Goal: Register for event/course

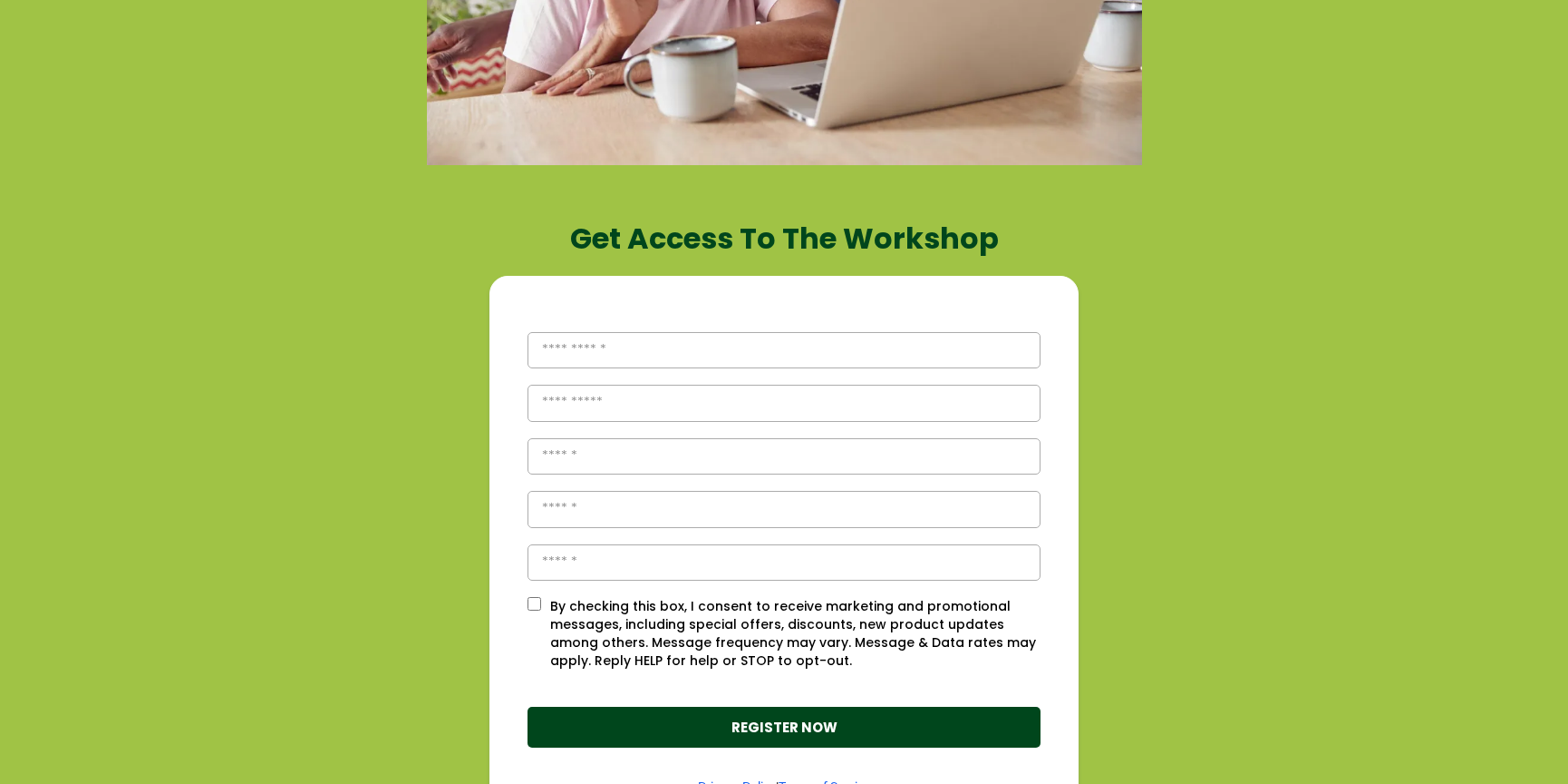
scroll to position [586, 0]
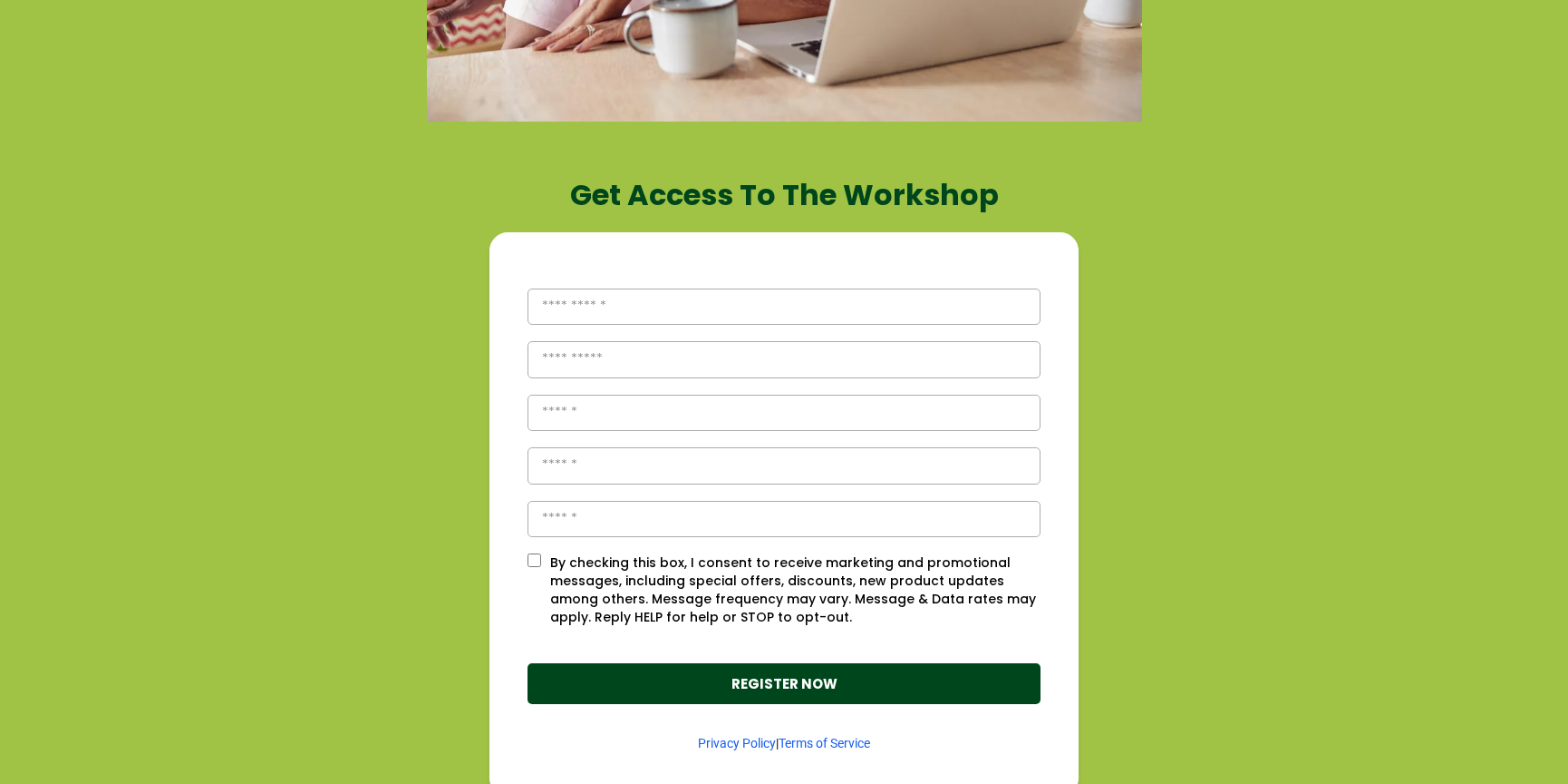
click at [681, 306] on input "text" at bounding box center [784, 306] width 513 height 37
type input "****"
click at [584, 365] on input "text" at bounding box center [784, 359] width 513 height 37
type input "****"
click at [580, 415] on input "tel" at bounding box center [784, 413] width 513 height 37
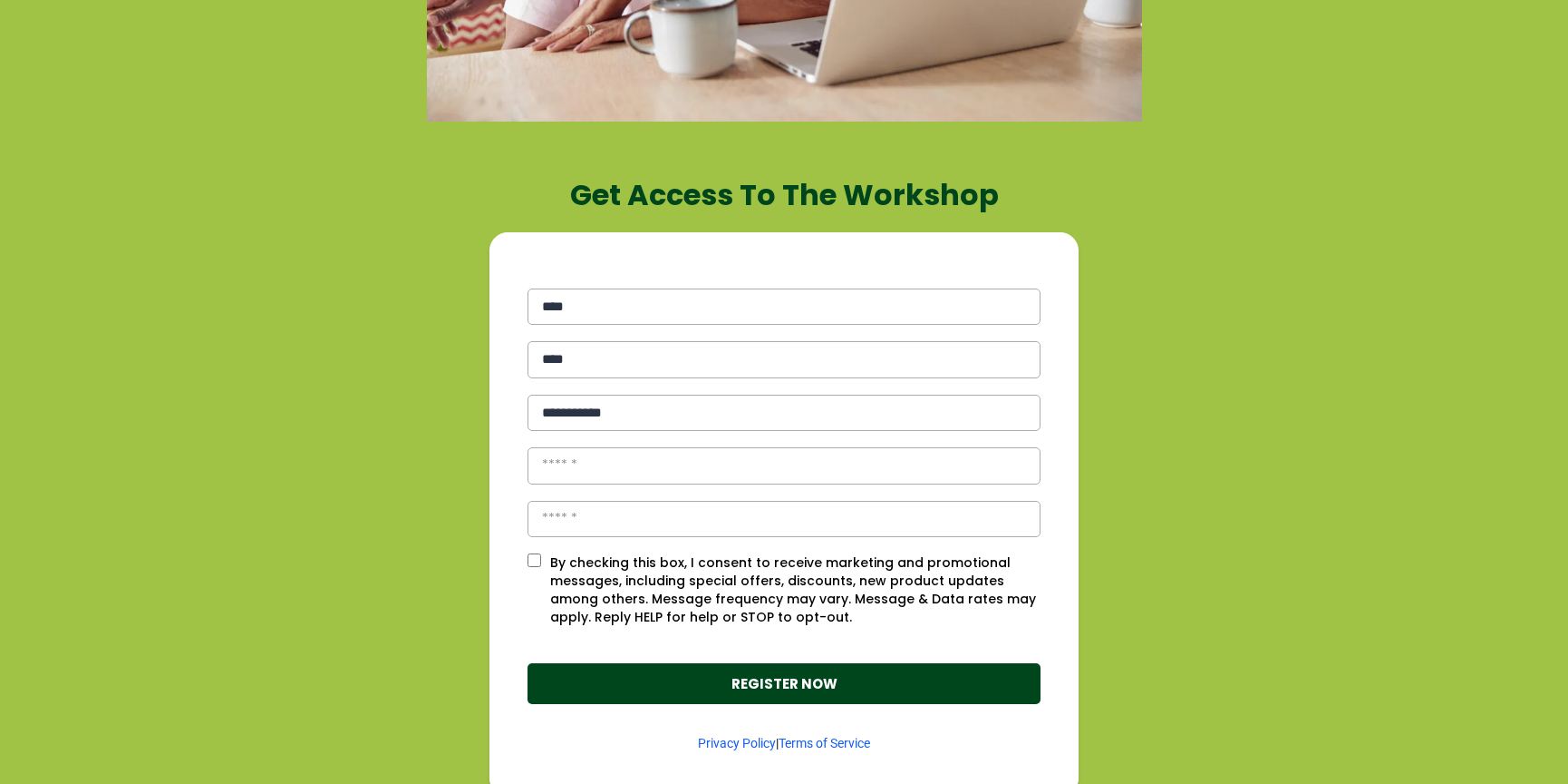
type input "**********"
click at [576, 466] on input "email" at bounding box center [784, 465] width 513 height 37
type input "**********"
click at [597, 515] on input "text" at bounding box center [784, 519] width 513 height 37
type input "*******"
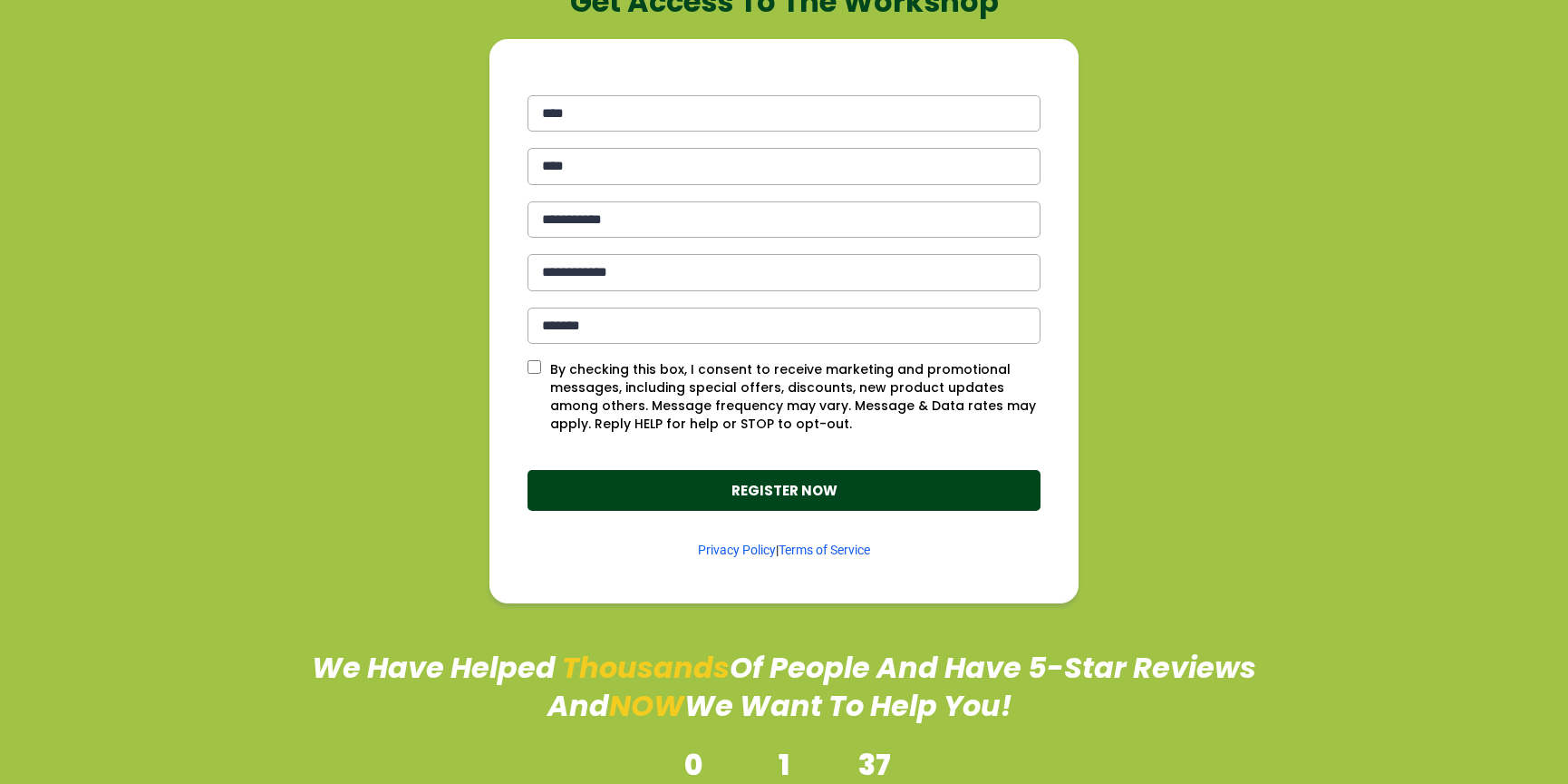
scroll to position [750, 0]
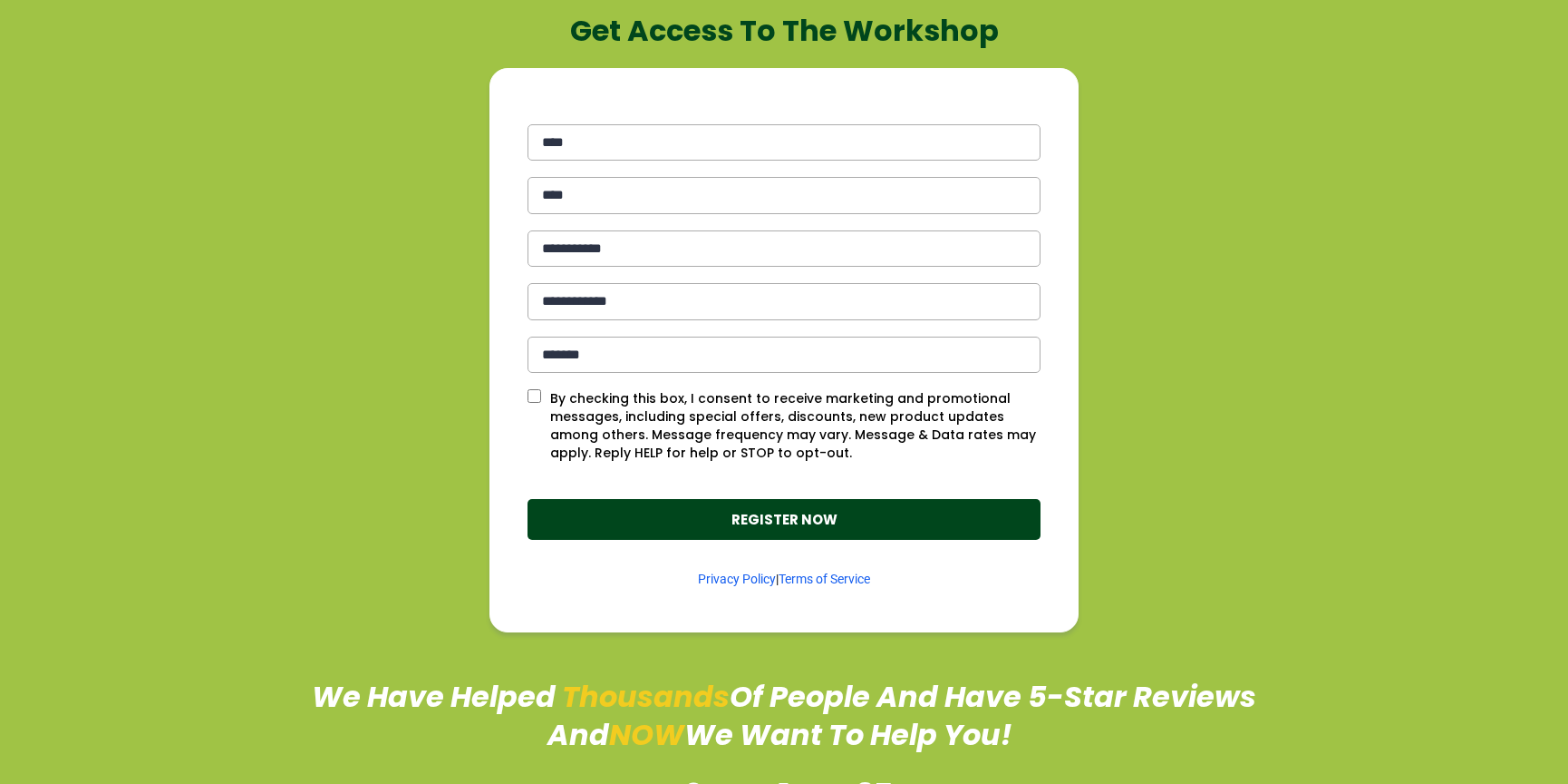
click at [736, 507] on p "REGISTER NOW" at bounding box center [784, 519] width 423 height 25
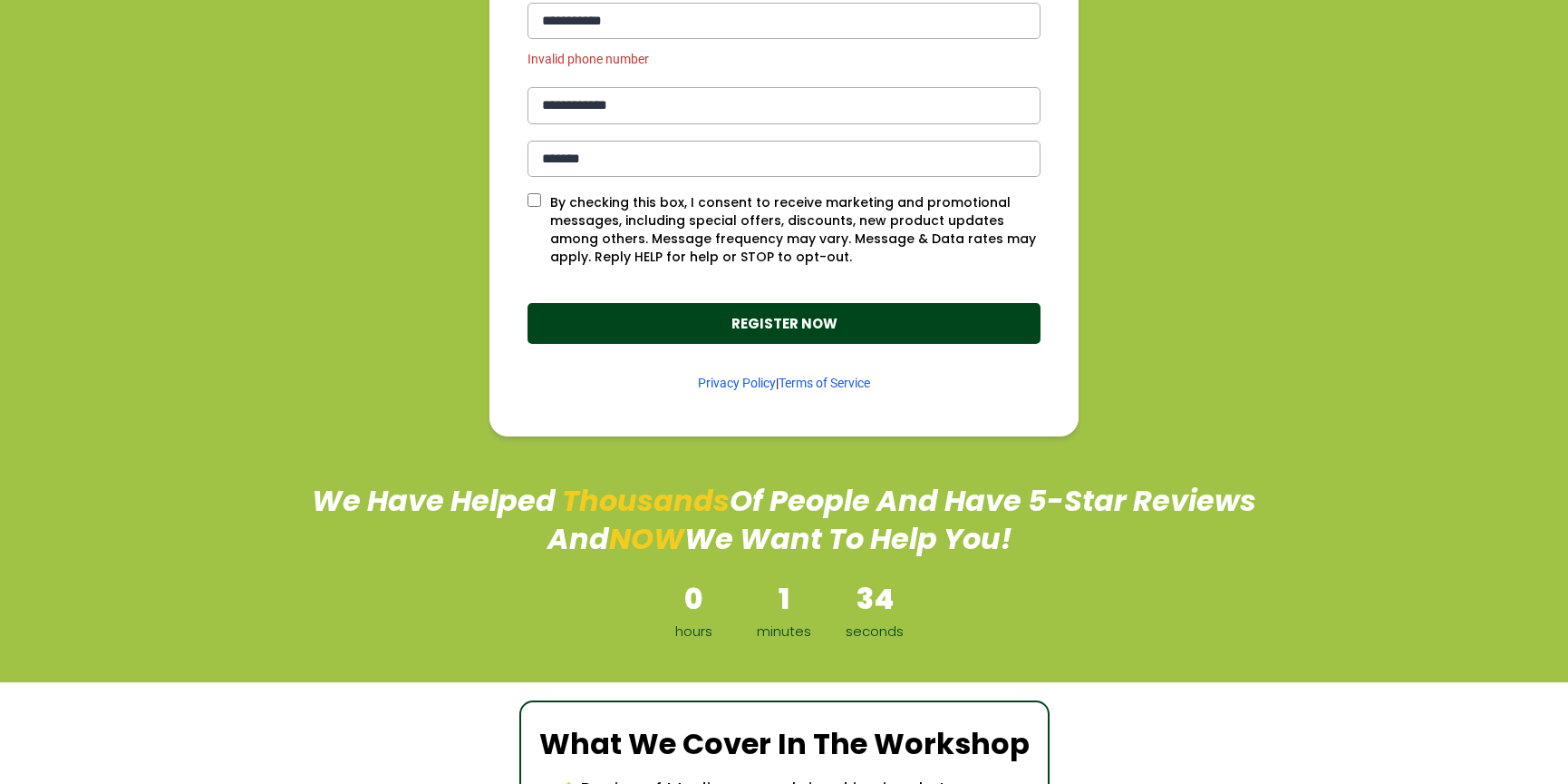
scroll to position [578, 0]
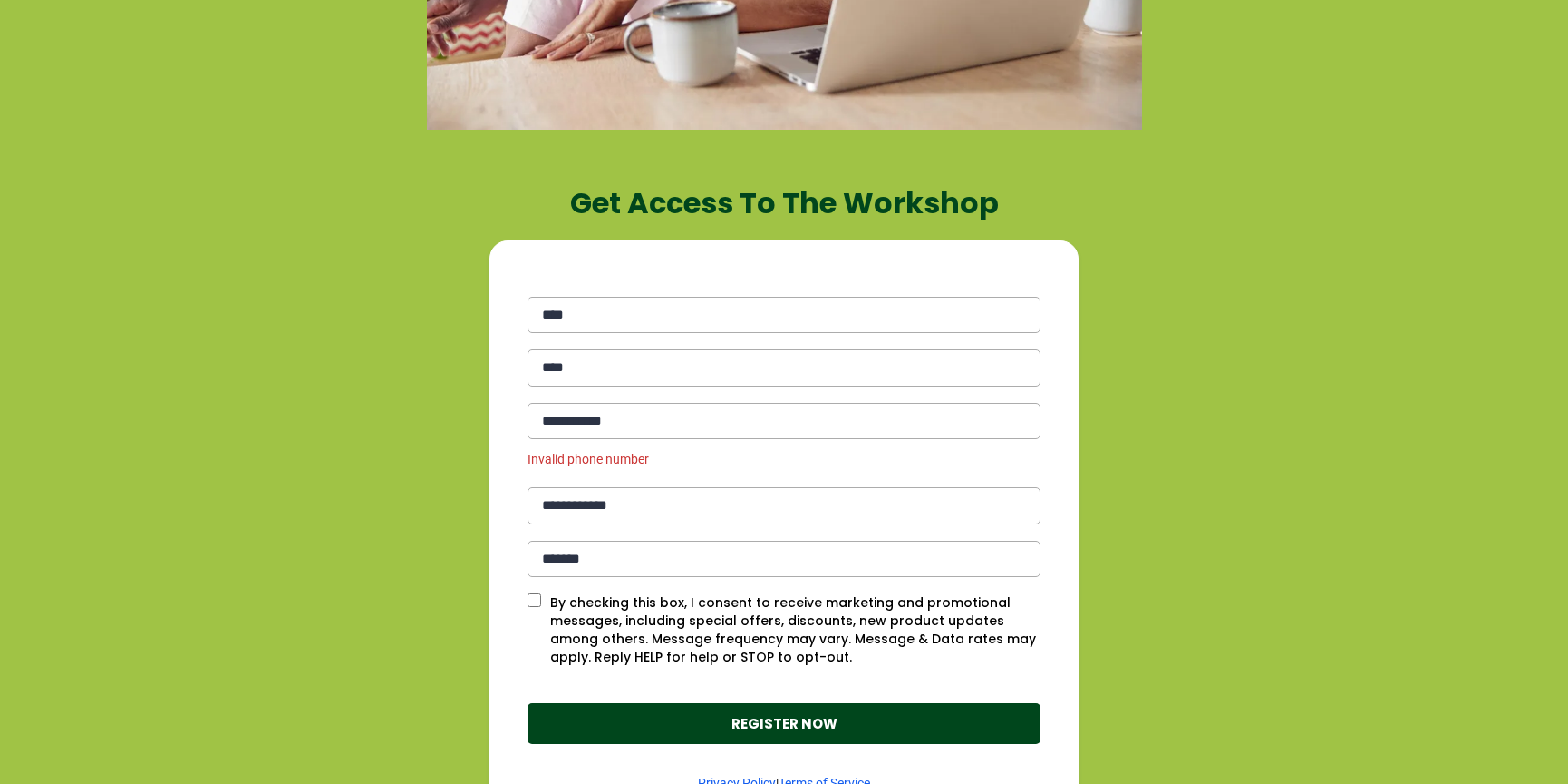
click at [586, 416] on input "**********" at bounding box center [784, 421] width 513 height 37
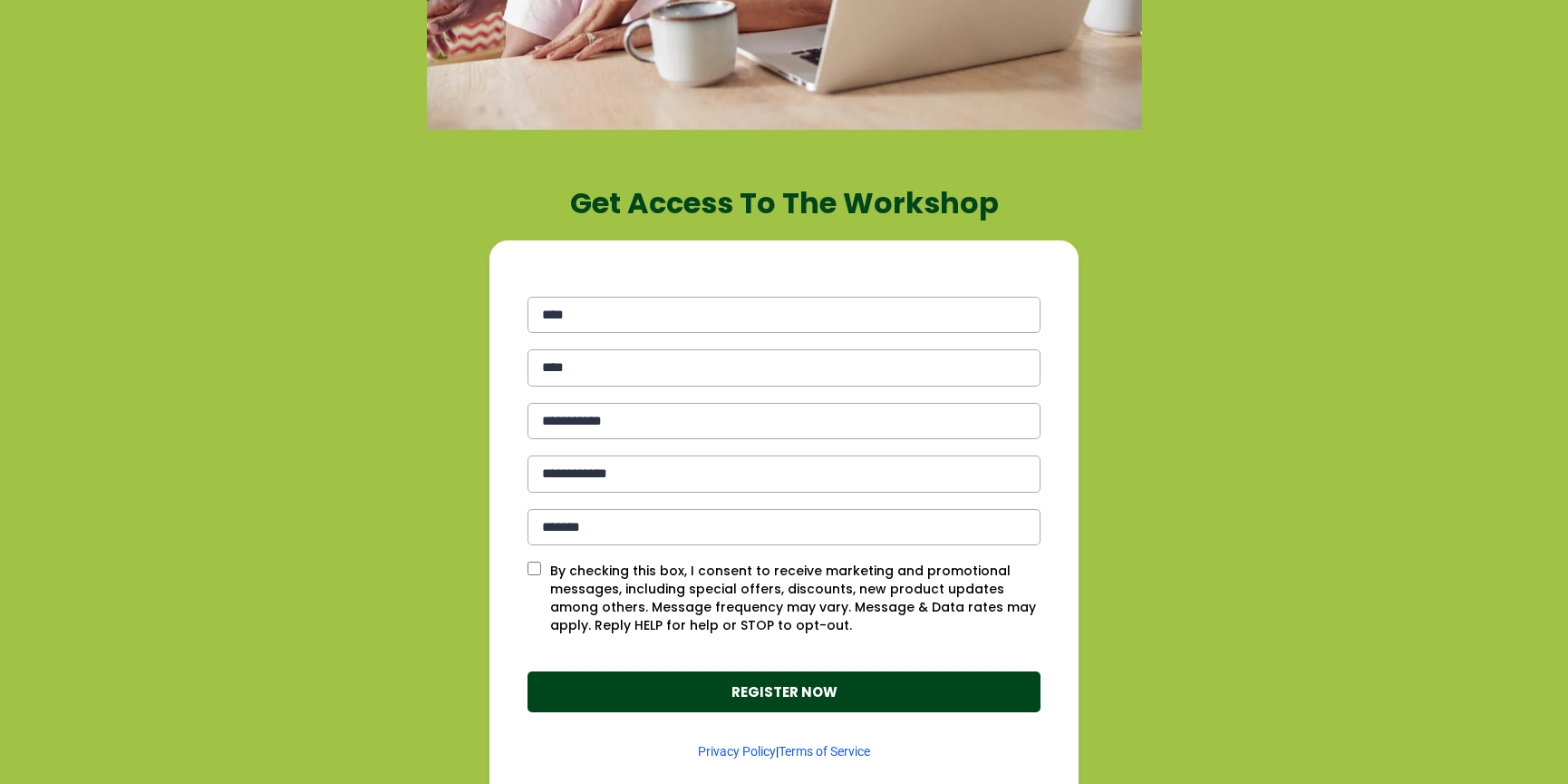
type input "**********"
click at [824, 679] on p "REGISTER NOW" at bounding box center [784, 691] width 423 height 25
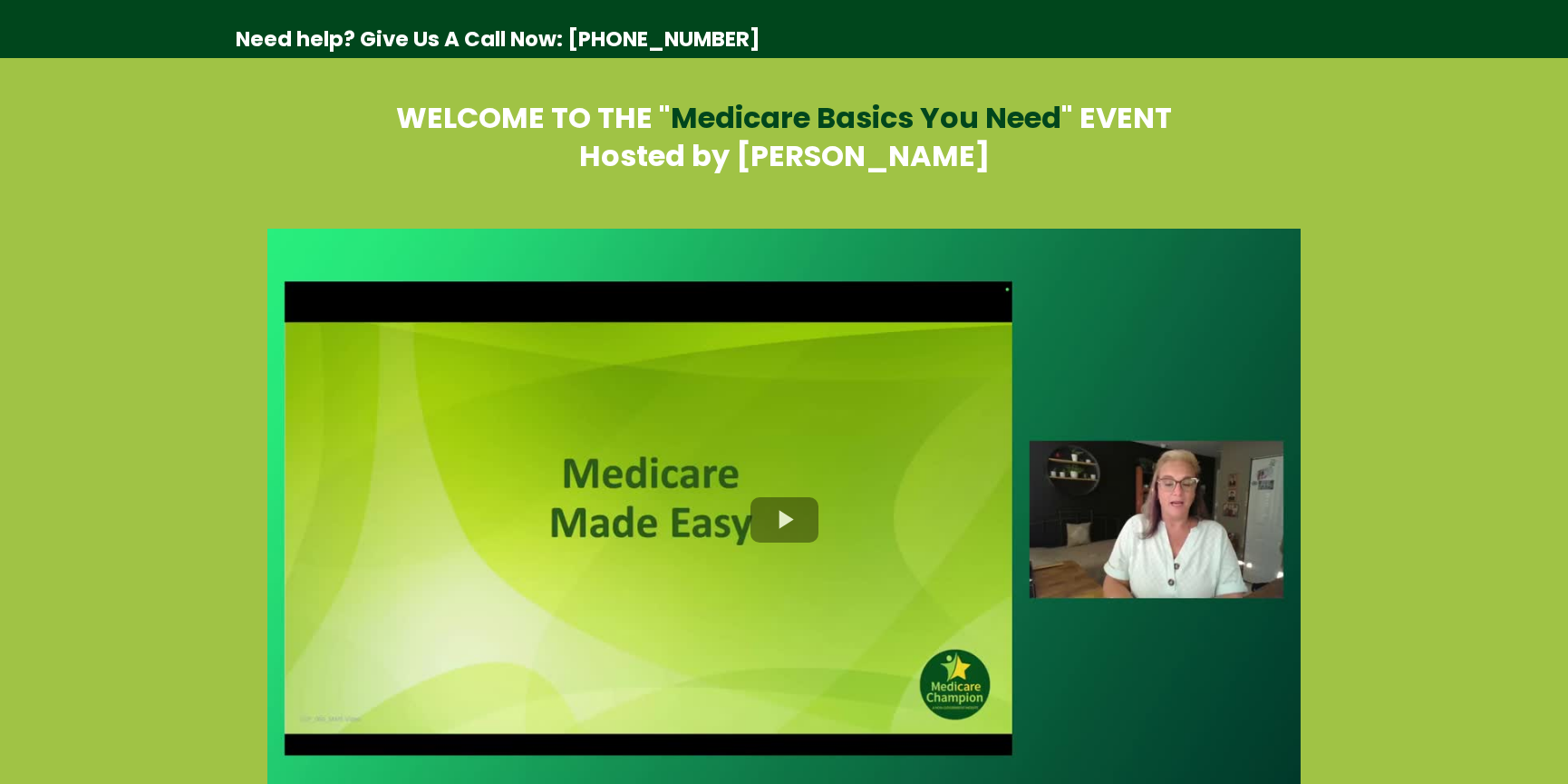
select select "*"
select select "****"
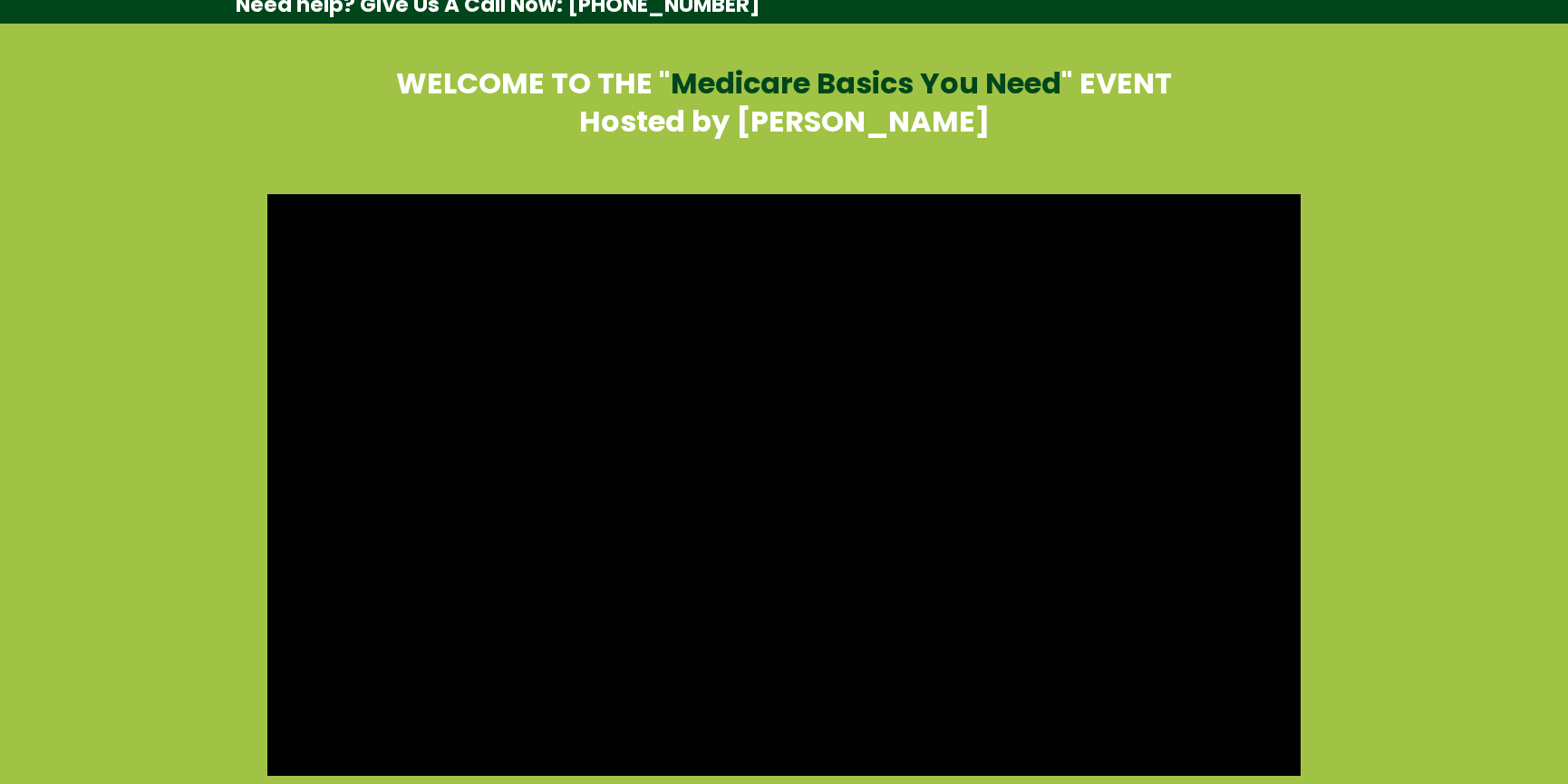
scroll to position [85, 0]
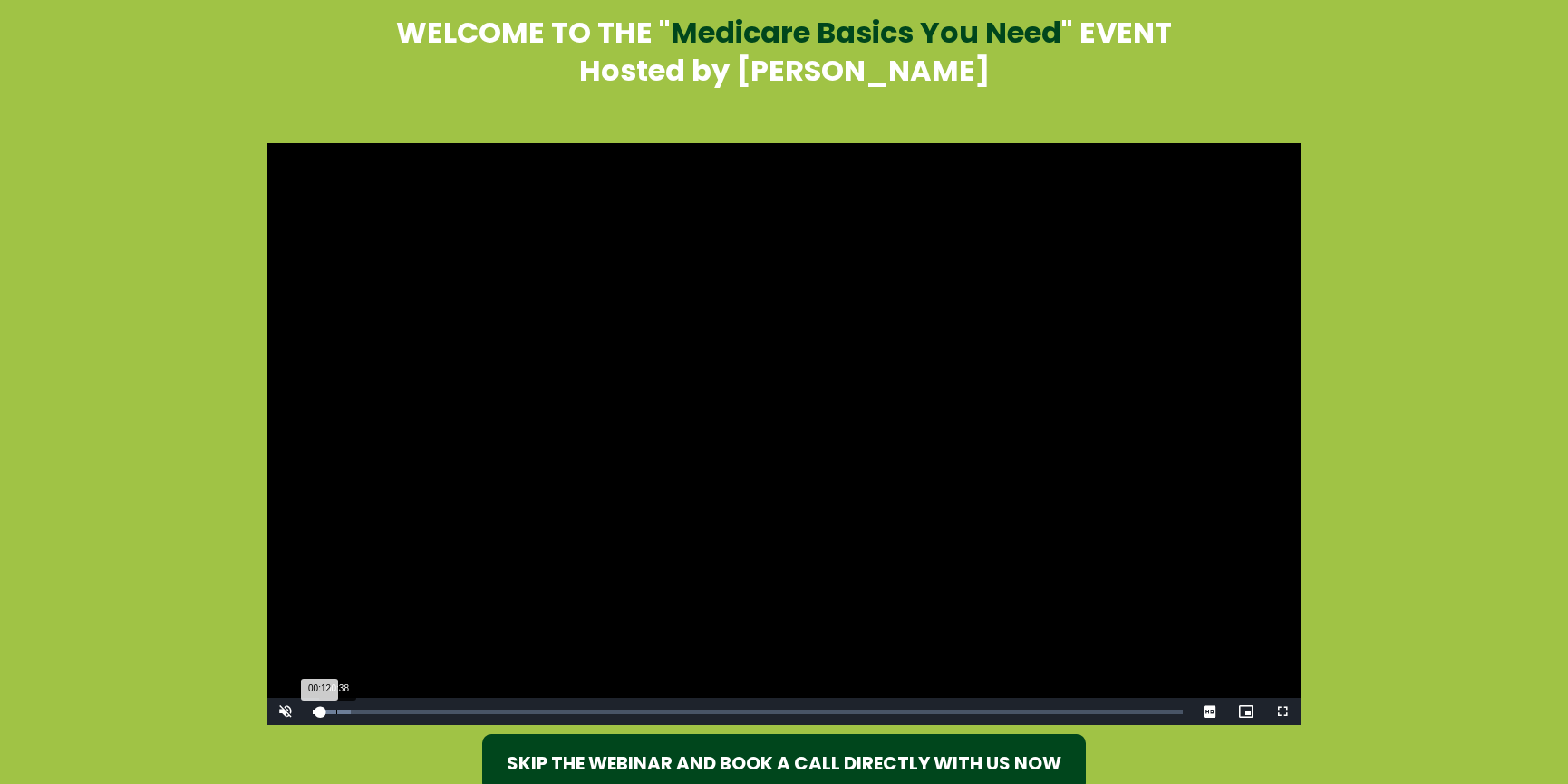
click at [335, 709] on div "Loaded : 4.36% 00:38 00:12" at bounding box center [748, 711] width 870 height 5
click at [367, 705] on div "Loaded : 5.82% 01:26 00:39" at bounding box center [748, 710] width 888 height 27
click at [405, 709] on div "02:32" at bounding box center [405, 711] width 1 height 5
click at [465, 709] on div "Loaded : 11.64% 03:53 02:32" at bounding box center [748, 711] width 870 height 5
click at [528, 705] on div "Loaded : 18.20% 05:50 04:09" at bounding box center [748, 710] width 888 height 27
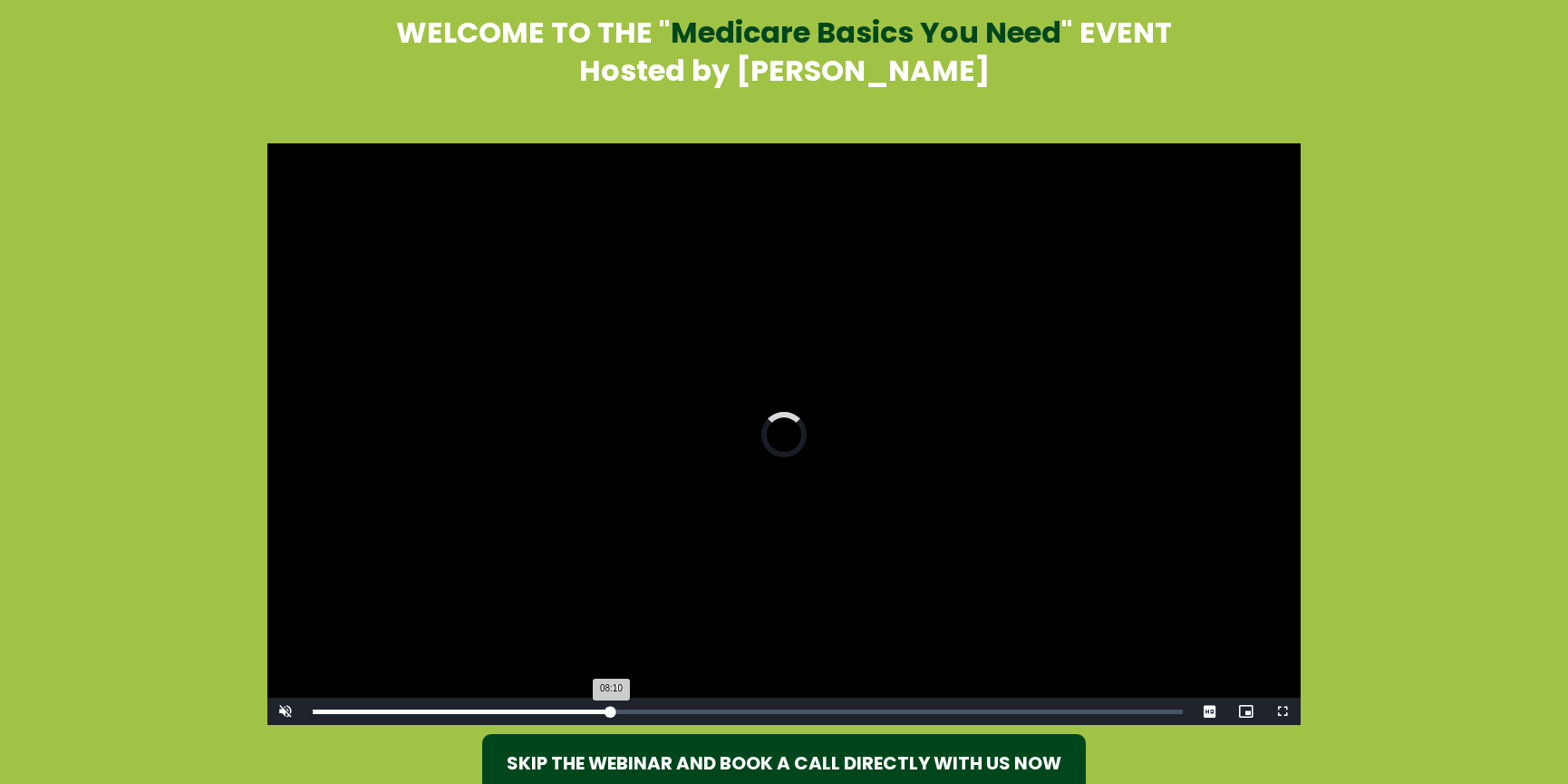
click at [611, 702] on div "Loaded : 0.00% 08:08 08:10" at bounding box center [748, 710] width 888 height 27
click at [696, 704] on div "Loaded : 34.76% 10:28 08:10" at bounding box center [748, 710] width 888 height 27
click at [581, 373] on video "Video Player" at bounding box center [784, 434] width 1034 height 582
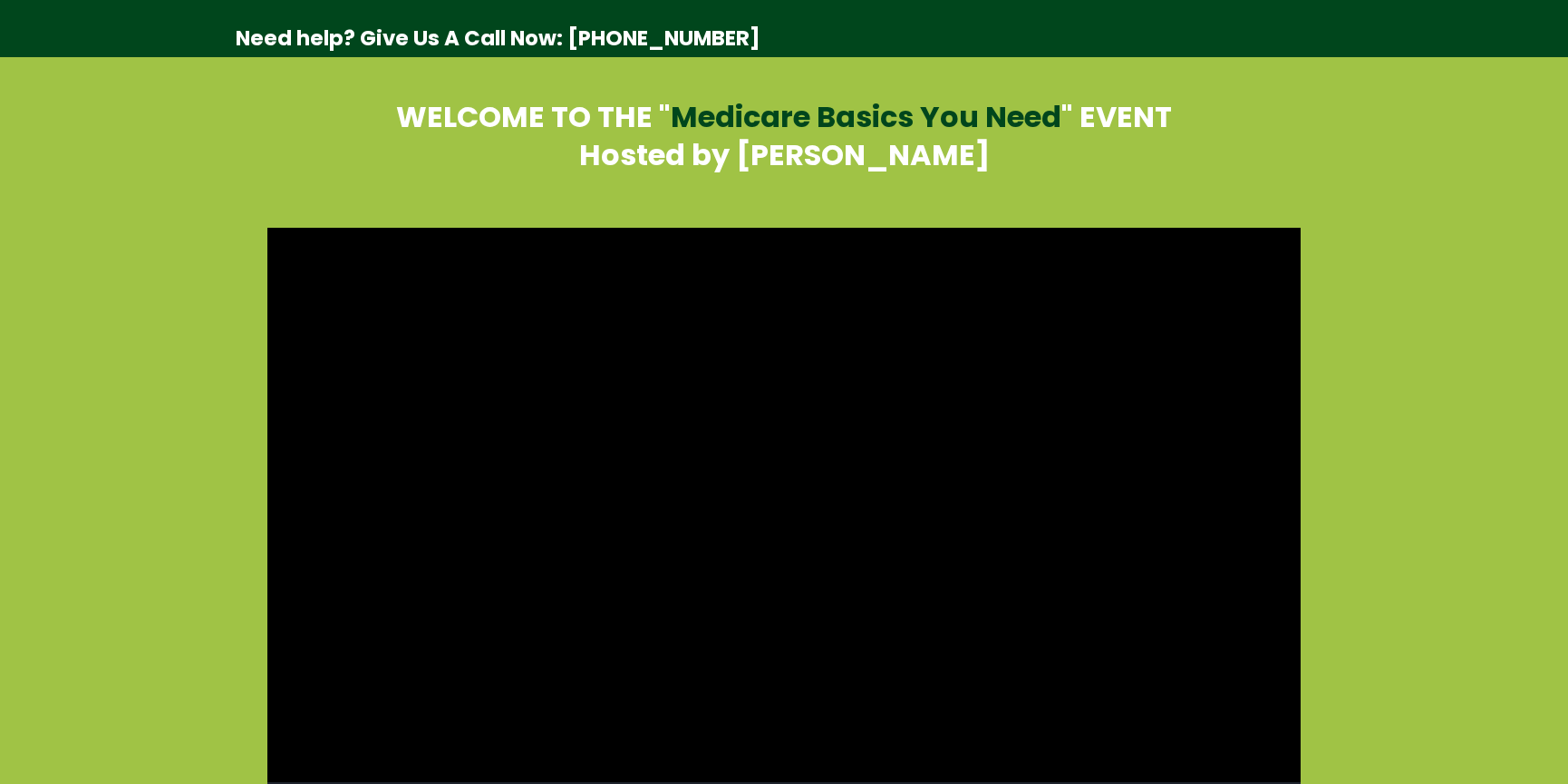
scroll to position [0, 0]
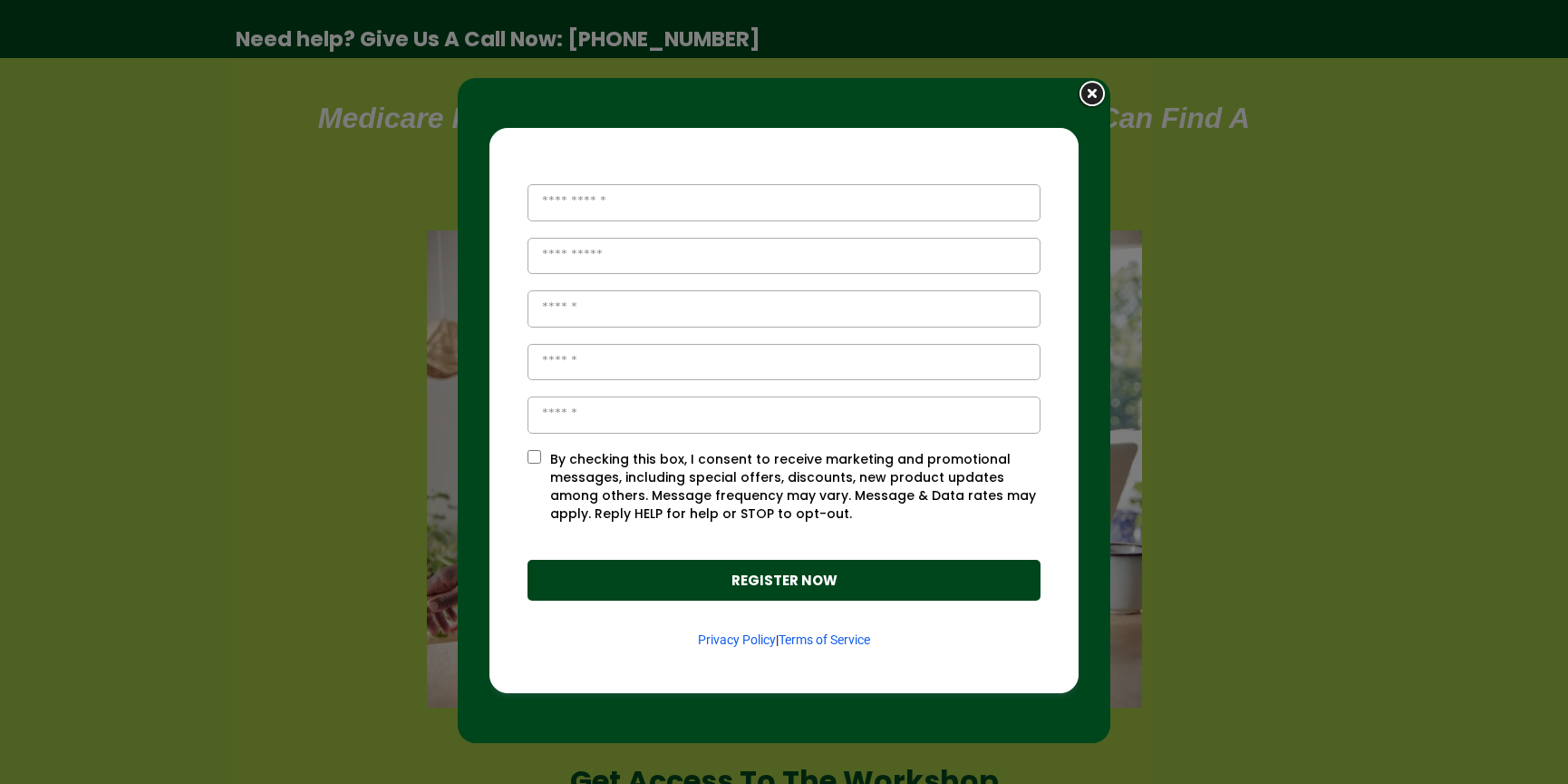
click at [1084, 94] on img at bounding box center [1092, 95] width 35 height 34
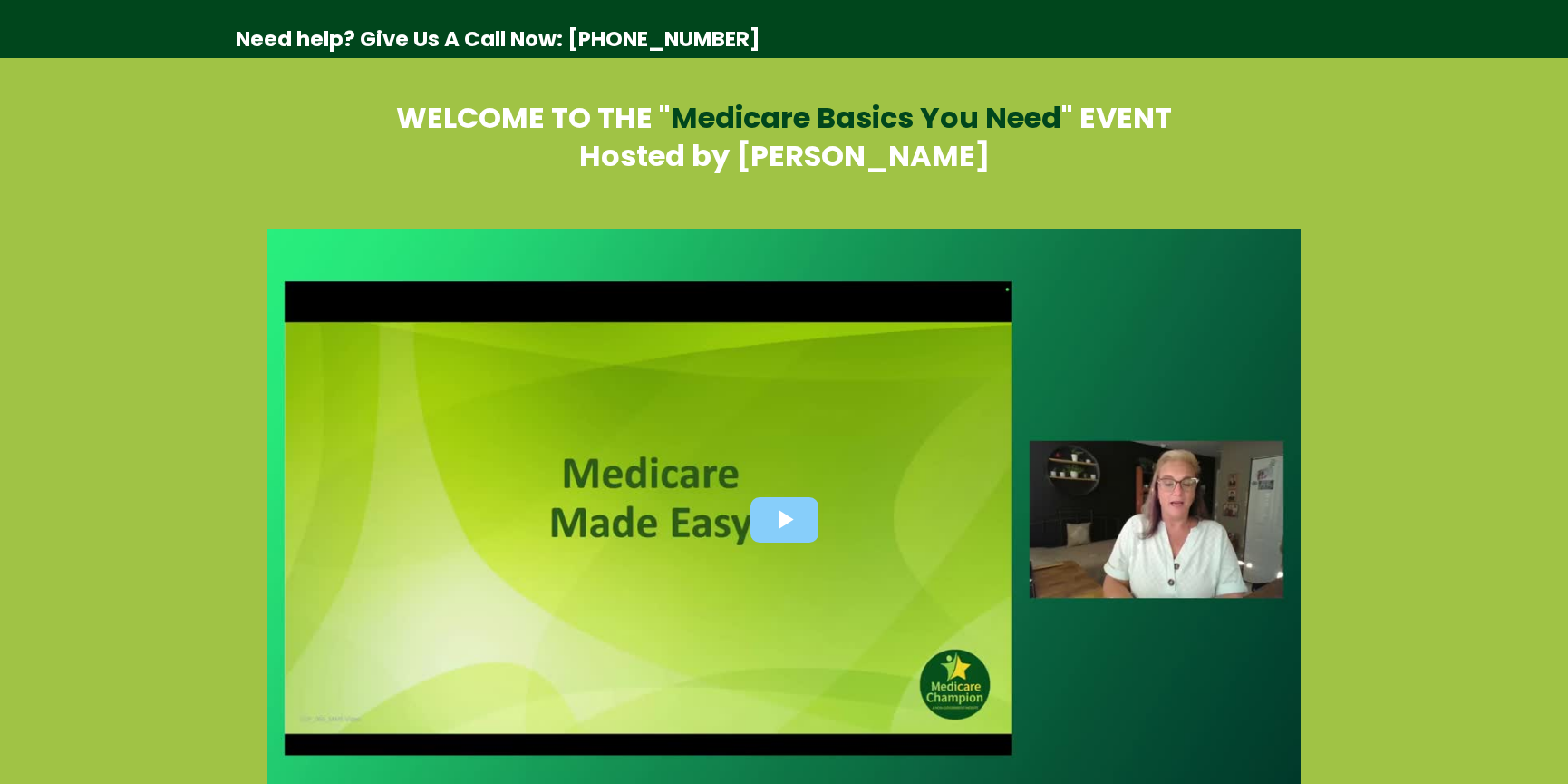
select select "*"
select select "****"
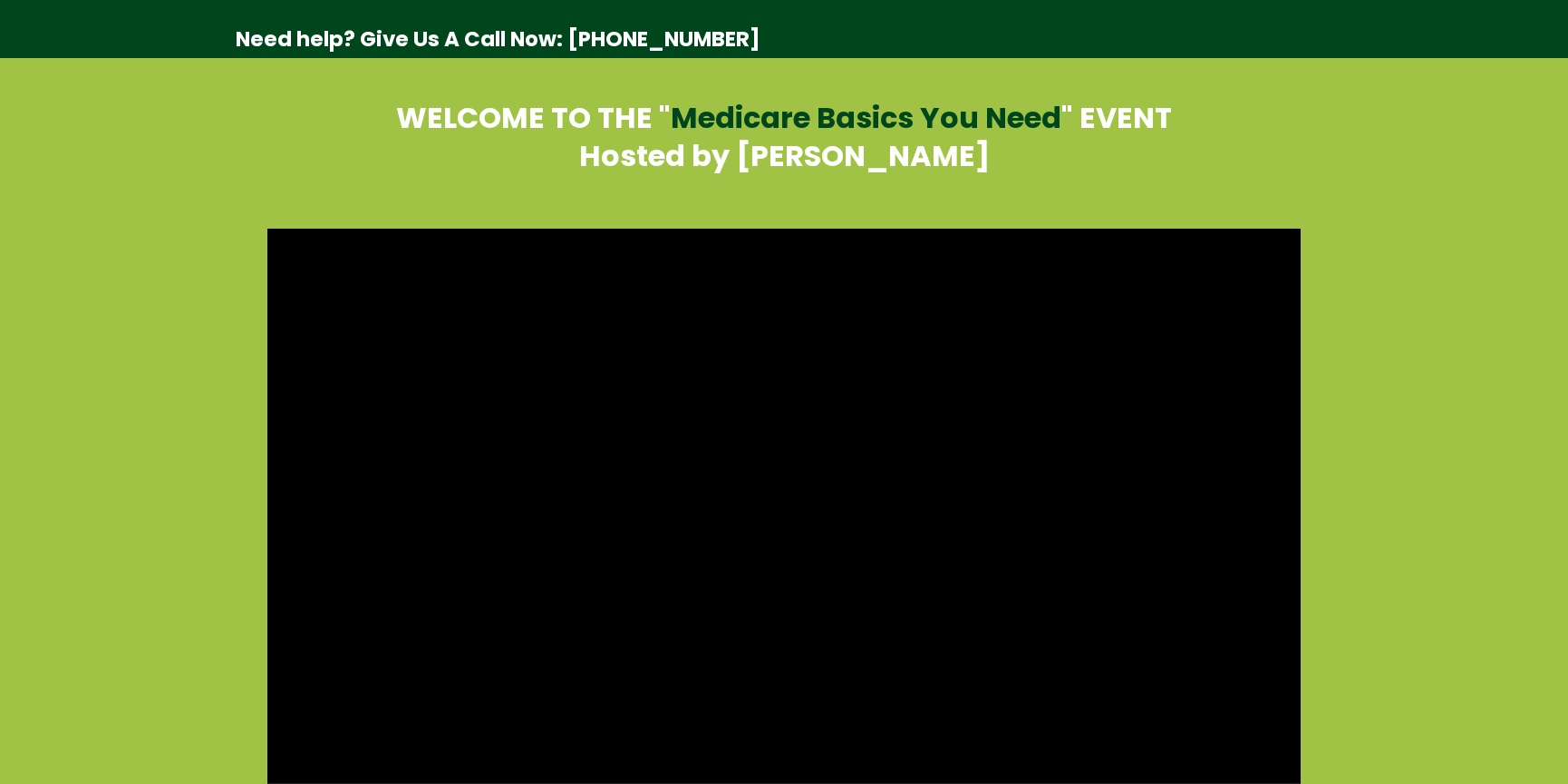
click at [1128, 528] on video "Video Player" at bounding box center [784, 519] width 1034 height 582
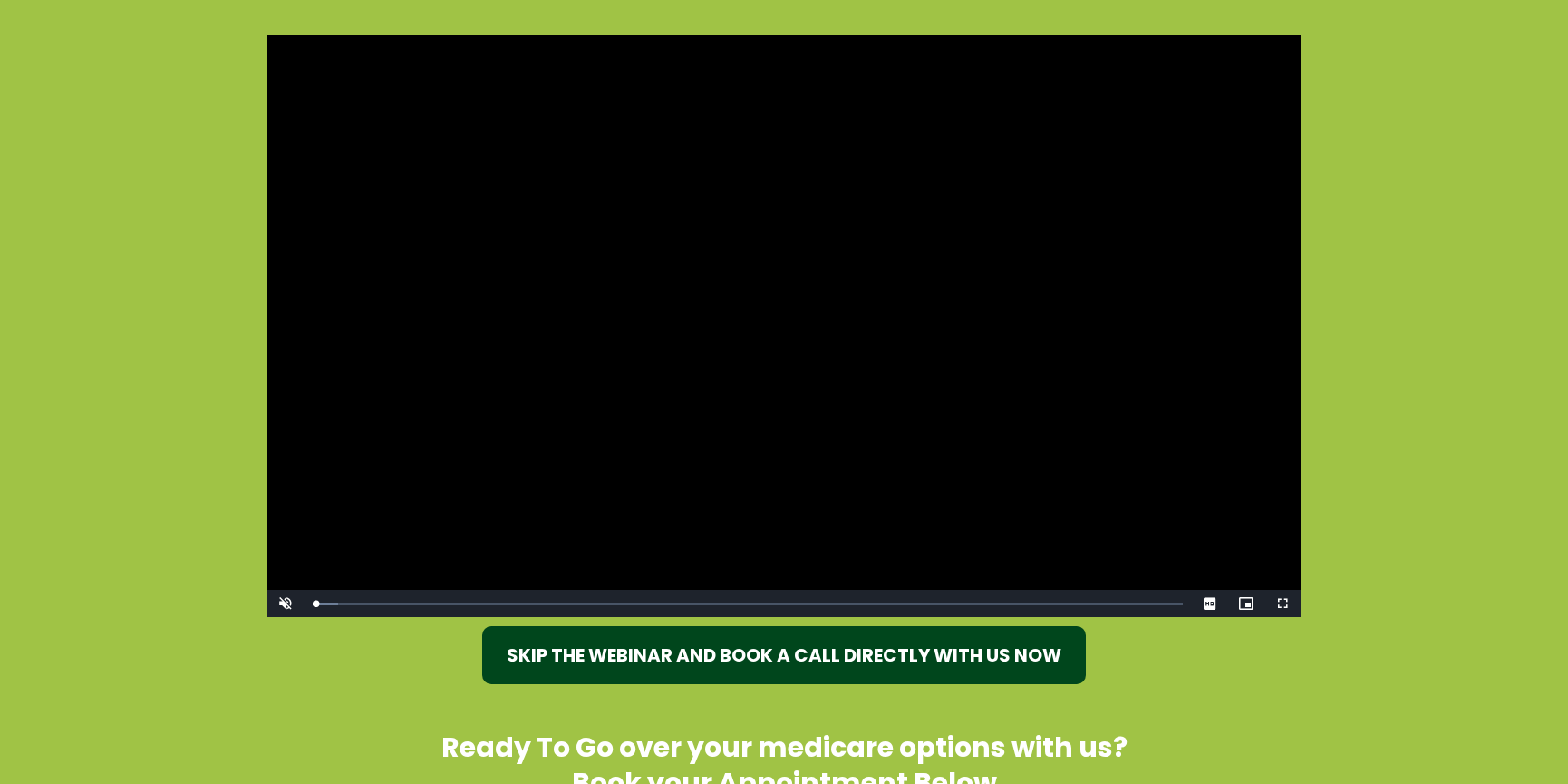
scroll to position [268, 0]
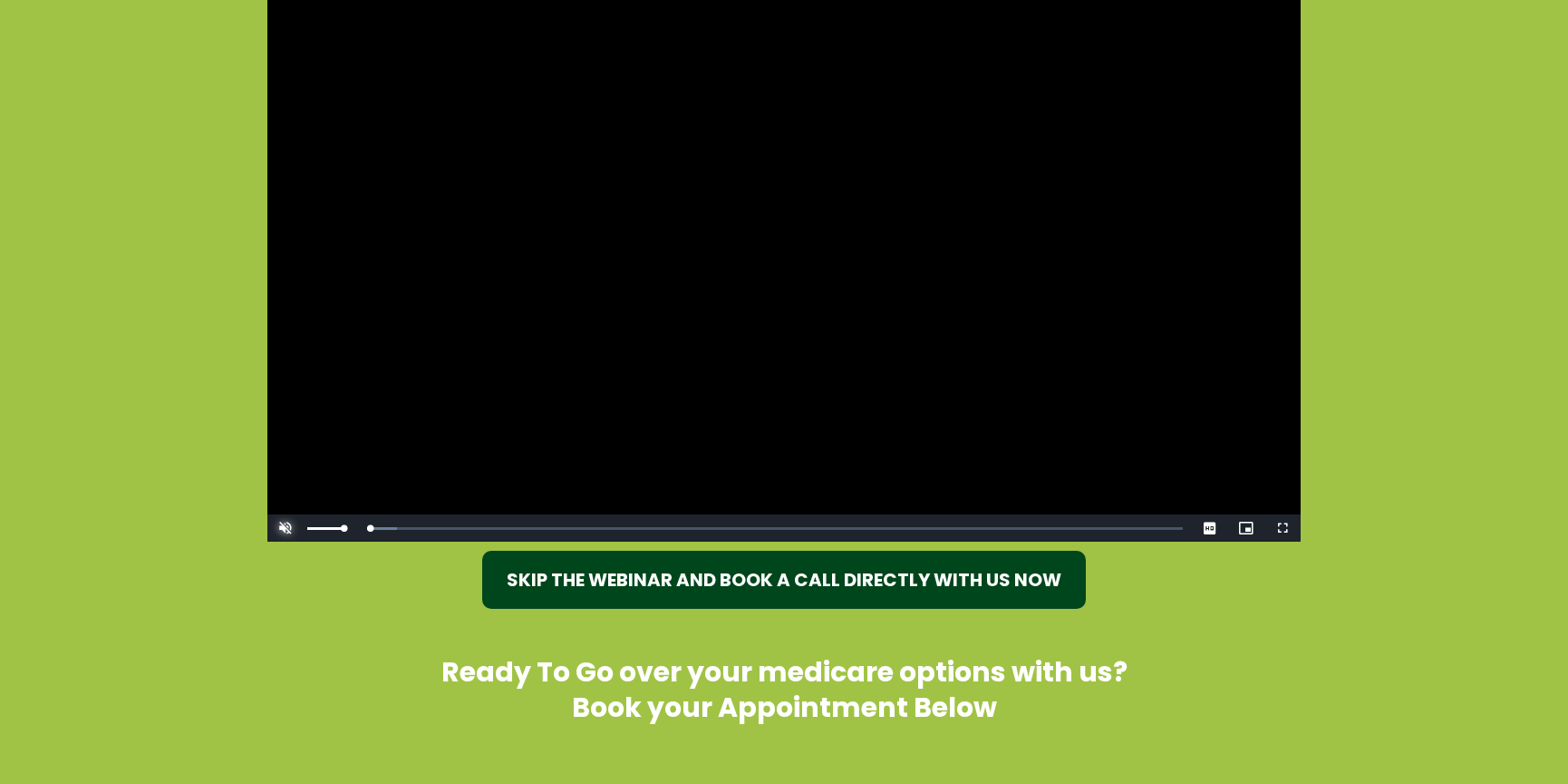
click at [289, 528] on span "Video Player" at bounding box center [285, 528] width 36 height 0
click at [344, 526] on div "Loaded : 4.36% 00:52 00:12" at bounding box center [748, 528] width 870 height 5
click at [370, 526] on div "01:33" at bounding box center [370, 528] width 1 height 5
click at [398, 526] on div "Loaded : 10.92% 02:21 01:36" at bounding box center [748, 528] width 870 height 5
click at [430, 525] on div "Loaded : 14.56% 03:13 02:25" at bounding box center [748, 528] width 888 height 27
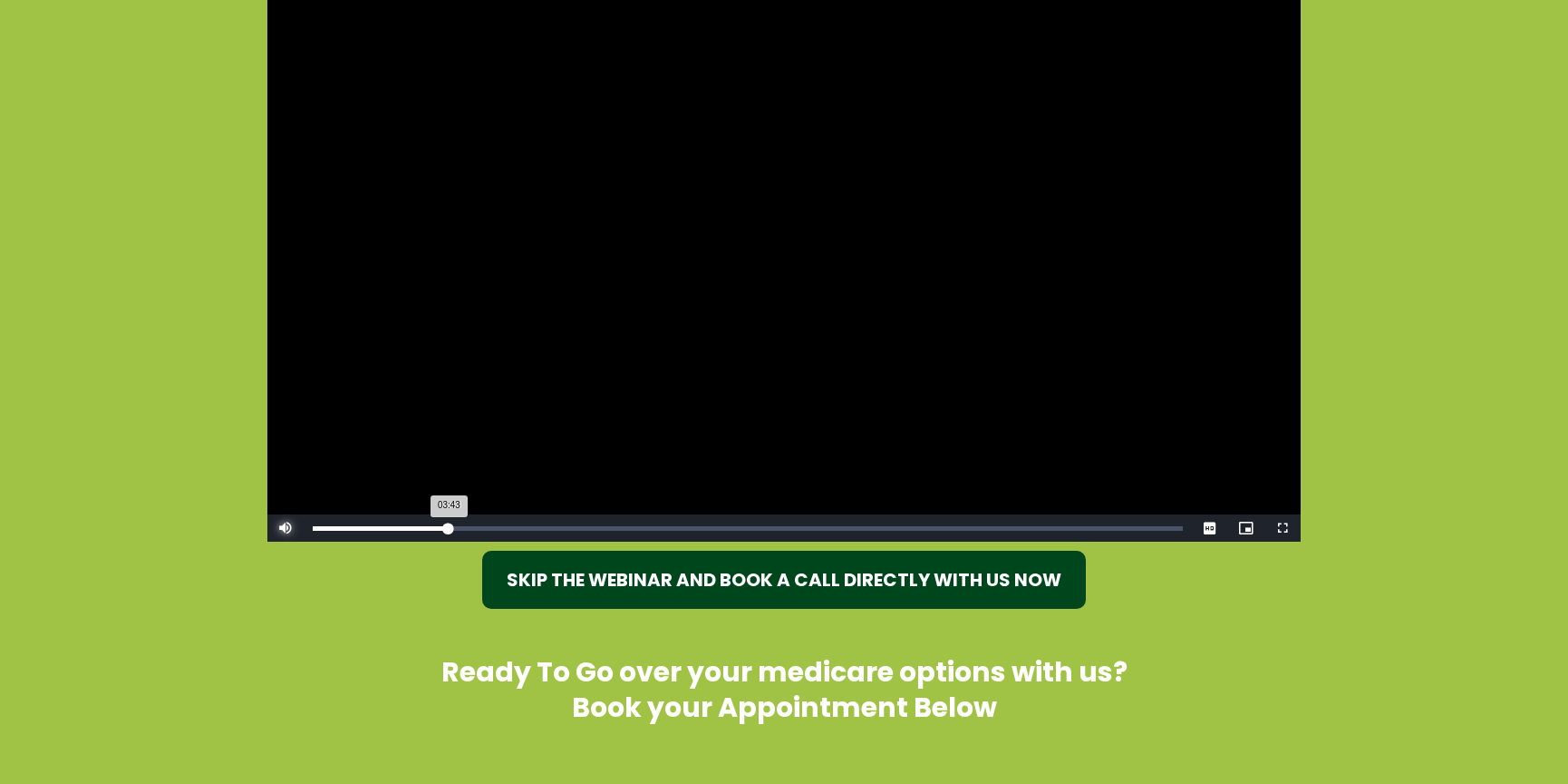
click at [448, 526] on div "Loaded : 16.01% 03:43 03:43" at bounding box center [748, 528] width 870 height 5
click at [472, 526] on div "04:22" at bounding box center [472, 528] width 1 height 5
click at [512, 526] on div "05:27" at bounding box center [512, 528] width 1 height 5
click at [563, 526] on div "Loaded : 23.29% 06:09 05:27" at bounding box center [748, 528] width 870 height 5
click at [621, 530] on div "Loaded : 0.00% 08:01 06:51" at bounding box center [748, 528] width 870 height 5
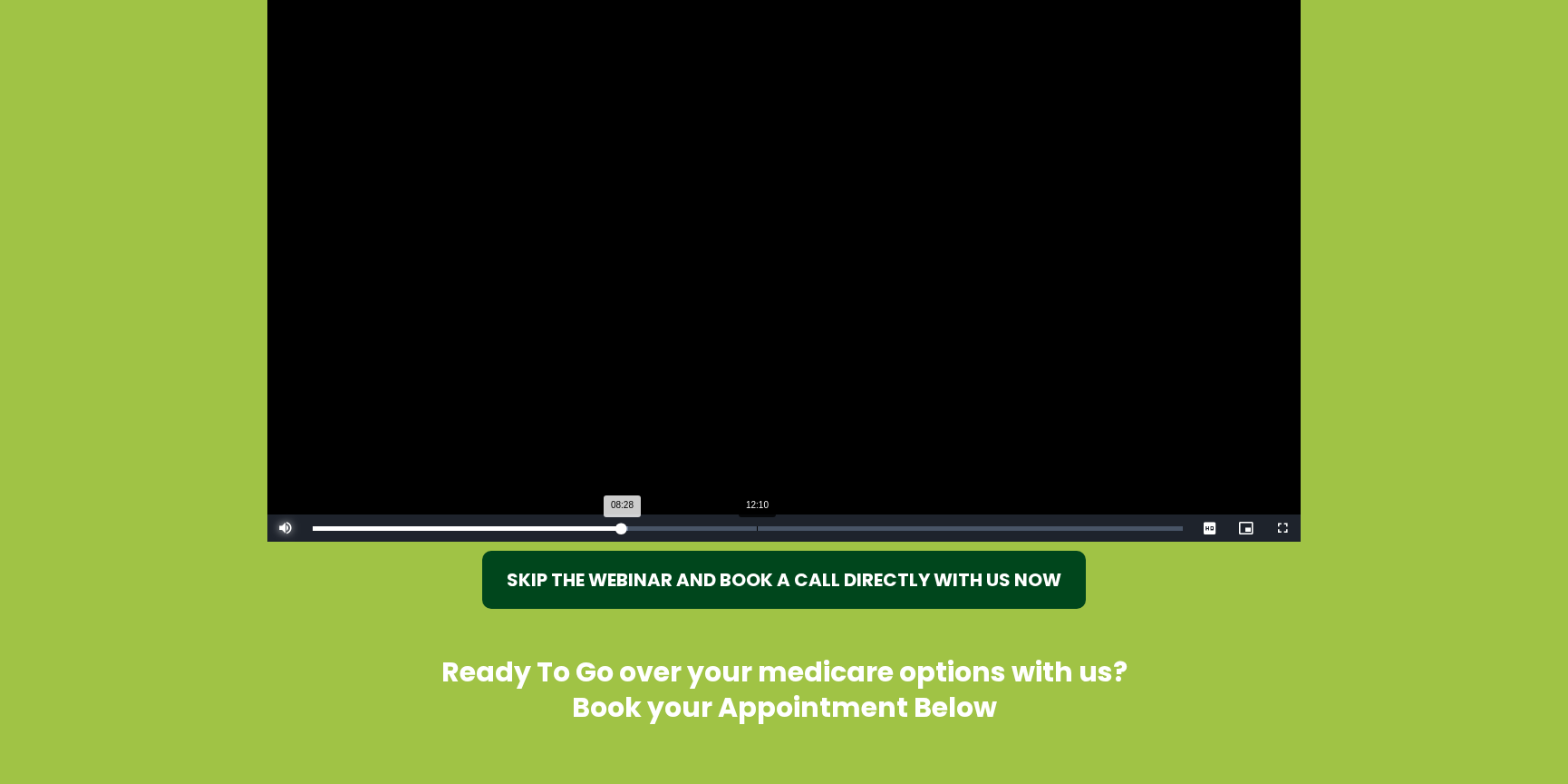
click at [764, 527] on div "Loaded : 36.22% 12:10 08:28" at bounding box center [748, 528] width 870 height 5
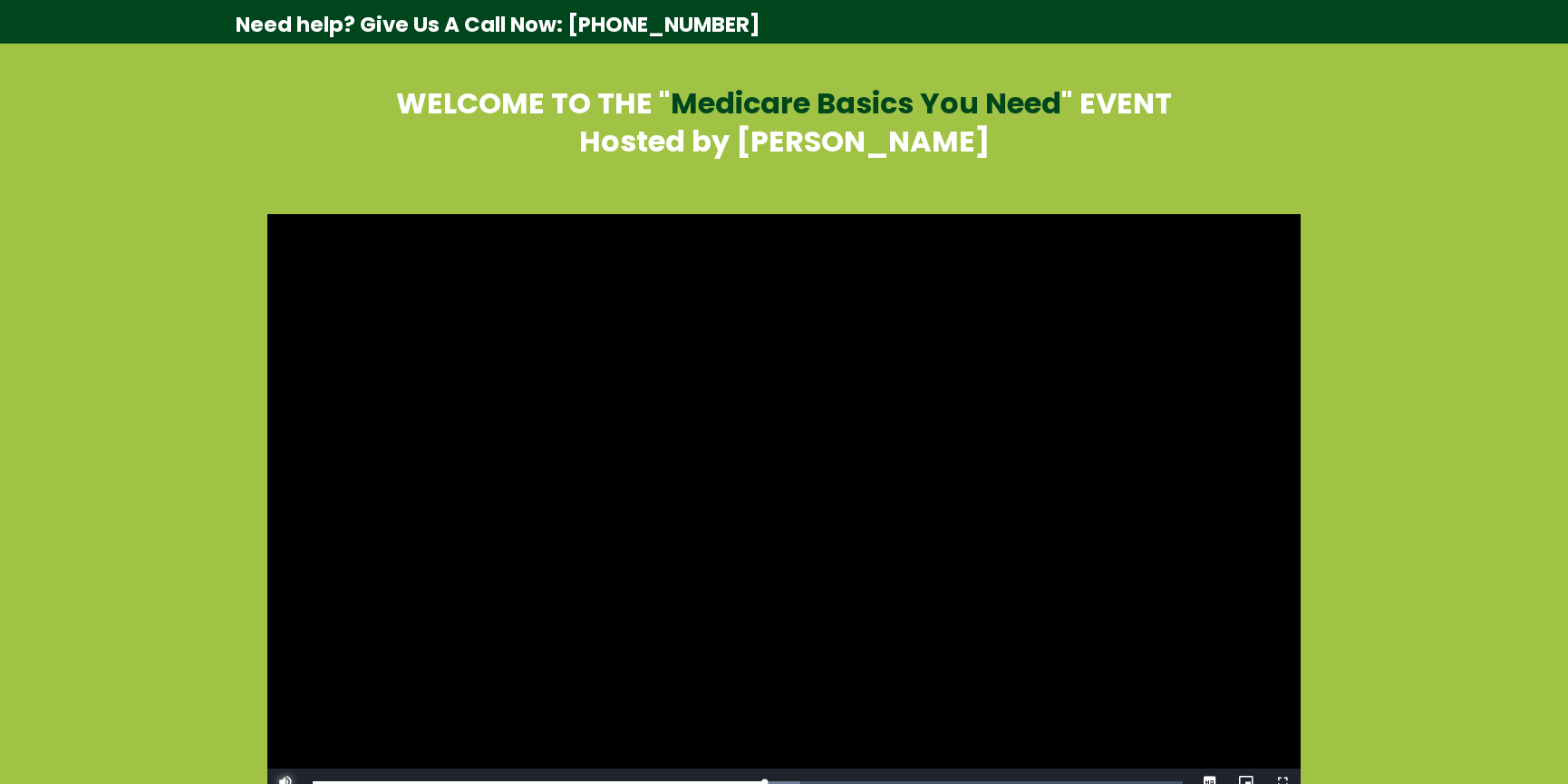
scroll to position [0, 0]
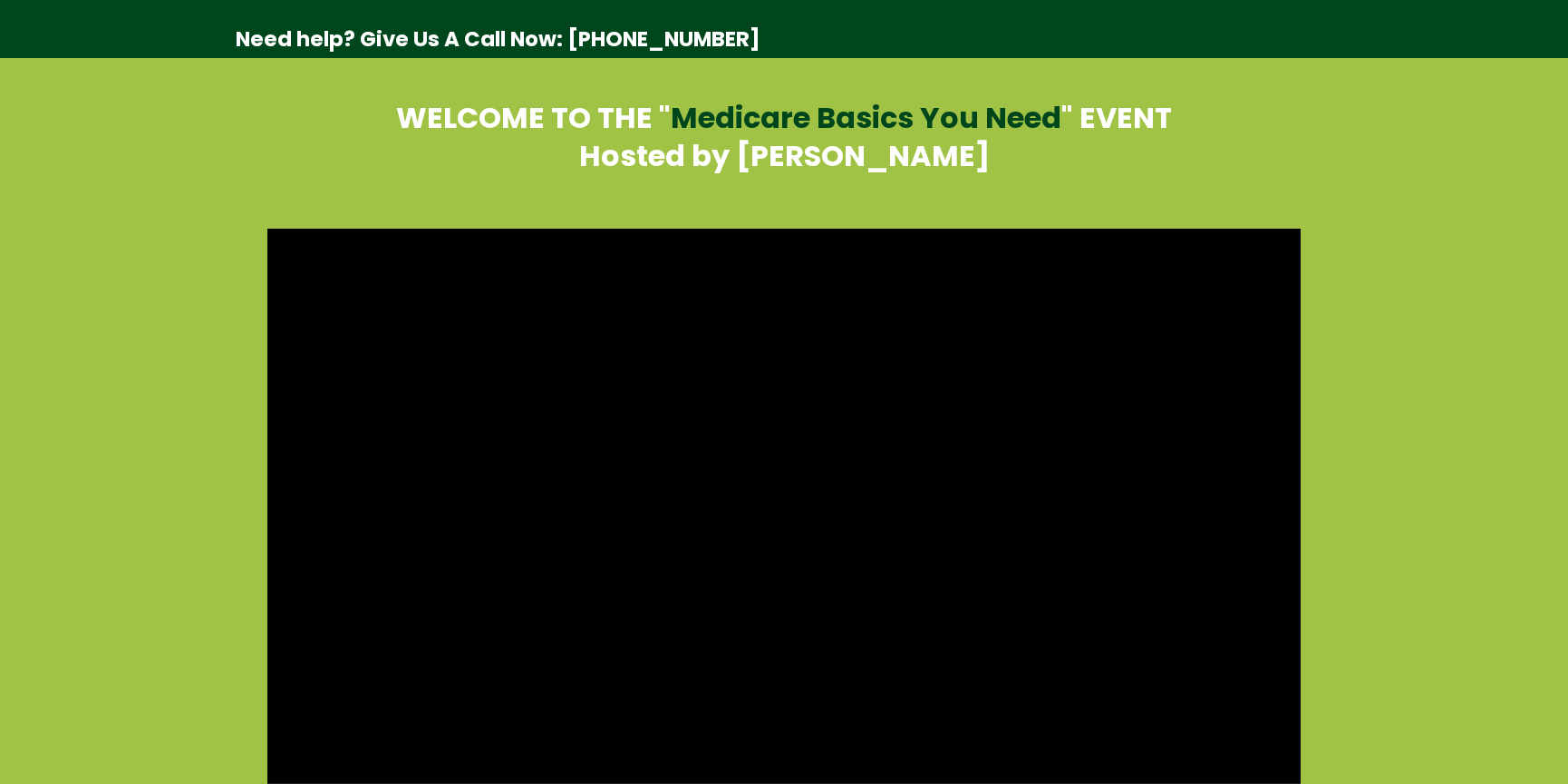
click at [649, 44] on strong "Need help? Give Us A Call Now: 1-833-870-5227" at bounding box center [497, 39] width 524 height 29
drag, startPoint x: 568, startPoint y: 39, endPoint x: 715, endPoint y: 54, distance: 147.8
click at [709, 55] on div "Need help? Give Us A Call Now: 1-833-870-5227" at bounding box center [762, 39] width 1061 height 45
click at [730, 49] on strong "Need help? Give Us A Call Now: 1-833-870-5227" at bounding box center [497, 39] width 524 height 29
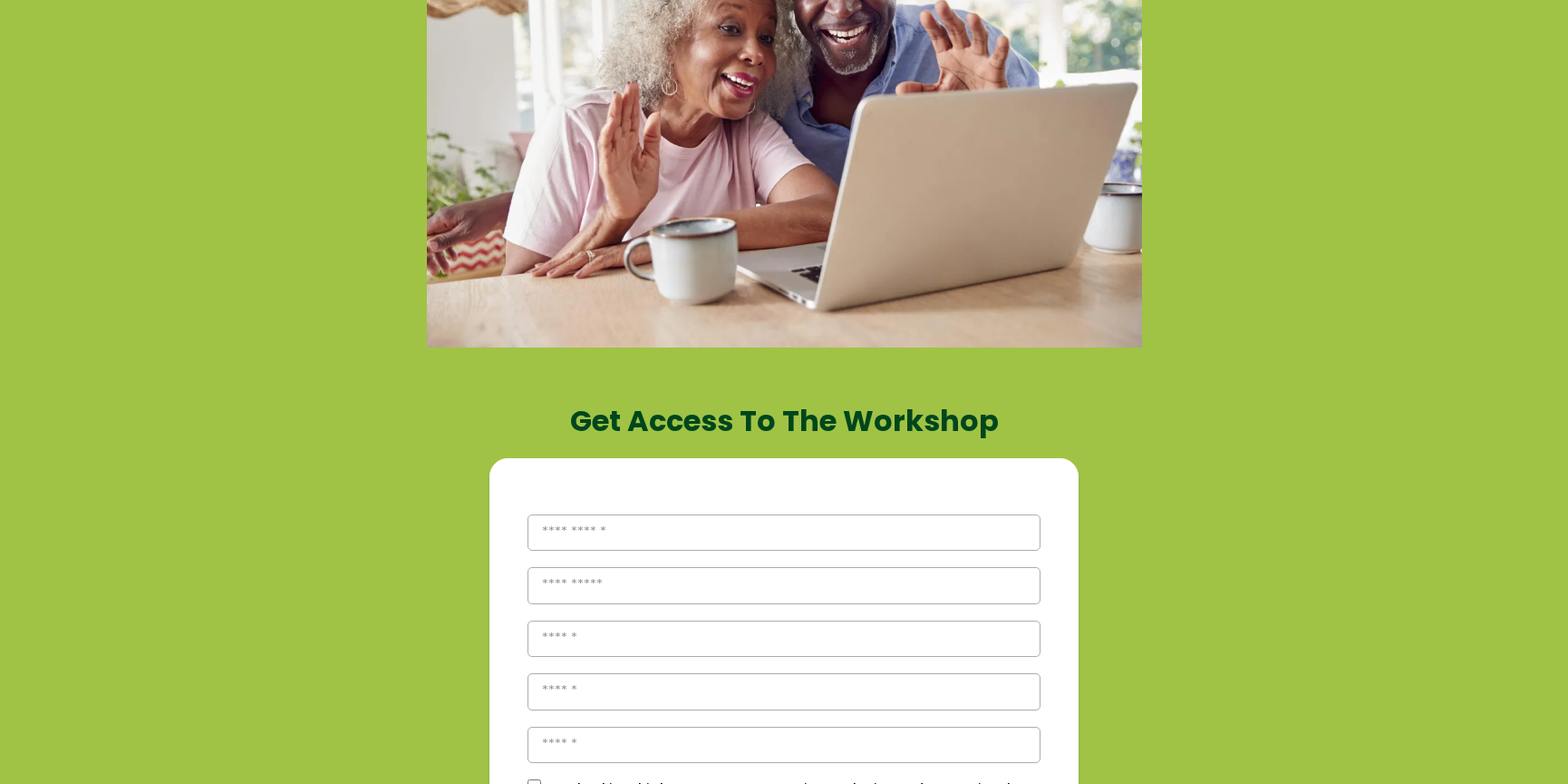
scroll to position [565, 0]
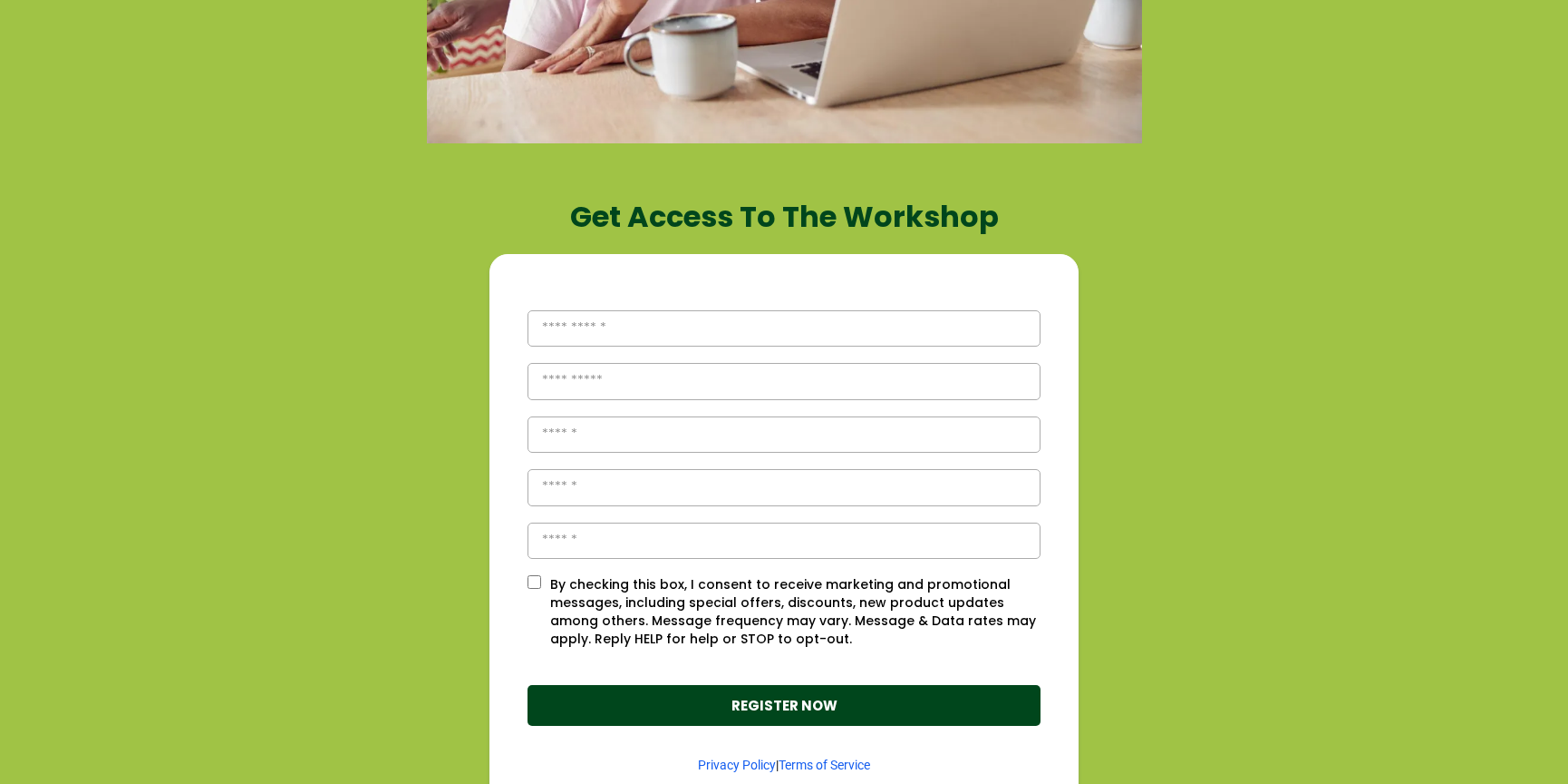
click at [673, 325] on input "text" at bounding box center [784, 328] width 513 height 37
type input "****"
click at [575, 378] on input "text" at bounding box center [784, 381] width 513 height 37
type input "****"
click at [574, 431] on input "tel" at bounding box center [784, 434] width 513 height 37
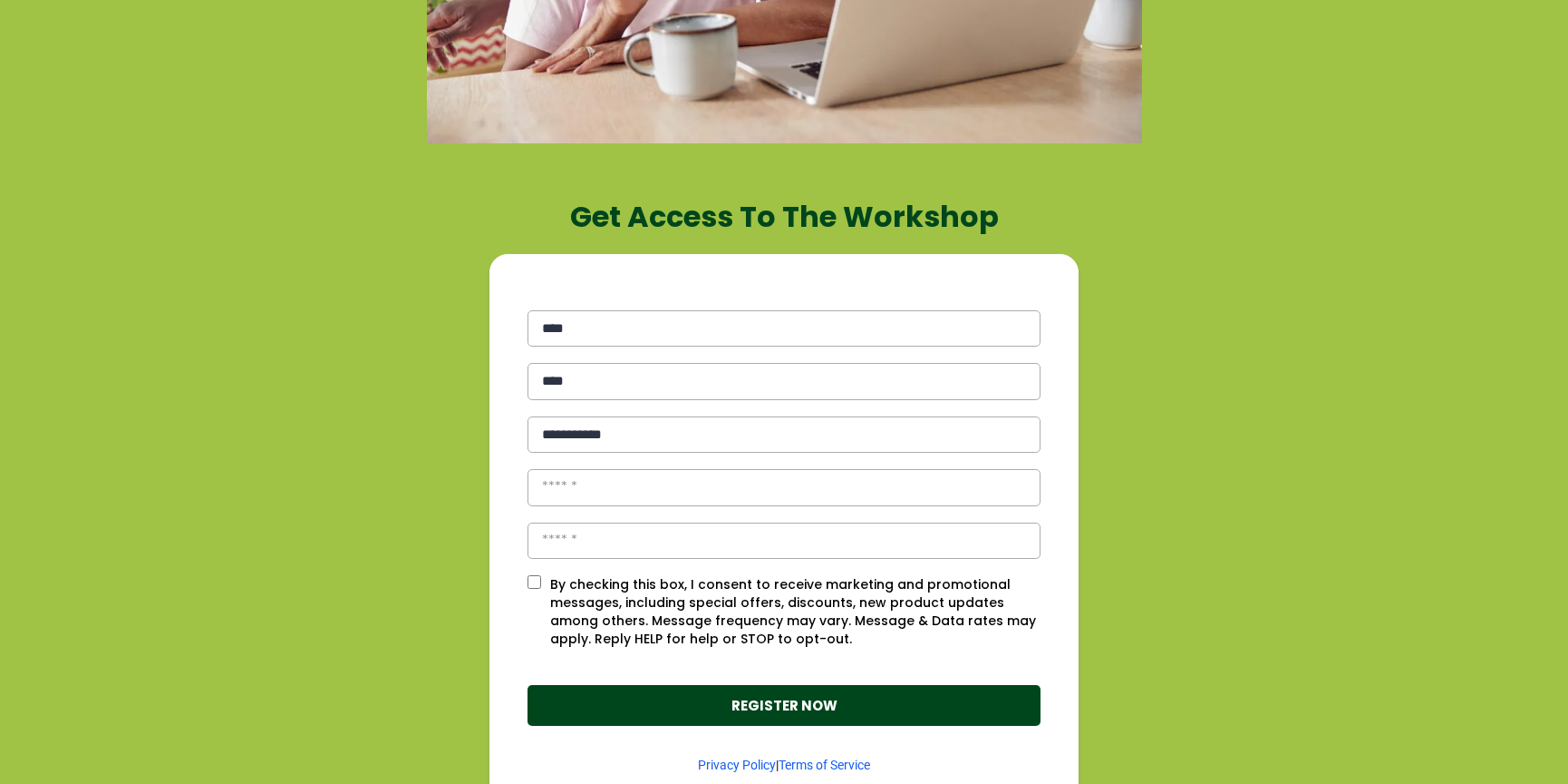
type input "**********"
click at [606, 484] on input "email" at bounding box center [784, 487] width 513 height 37
type input "**********"
click at [610, 545] on input "text" at bounding box center [784, 541] width 513 height 37
type input "*******"
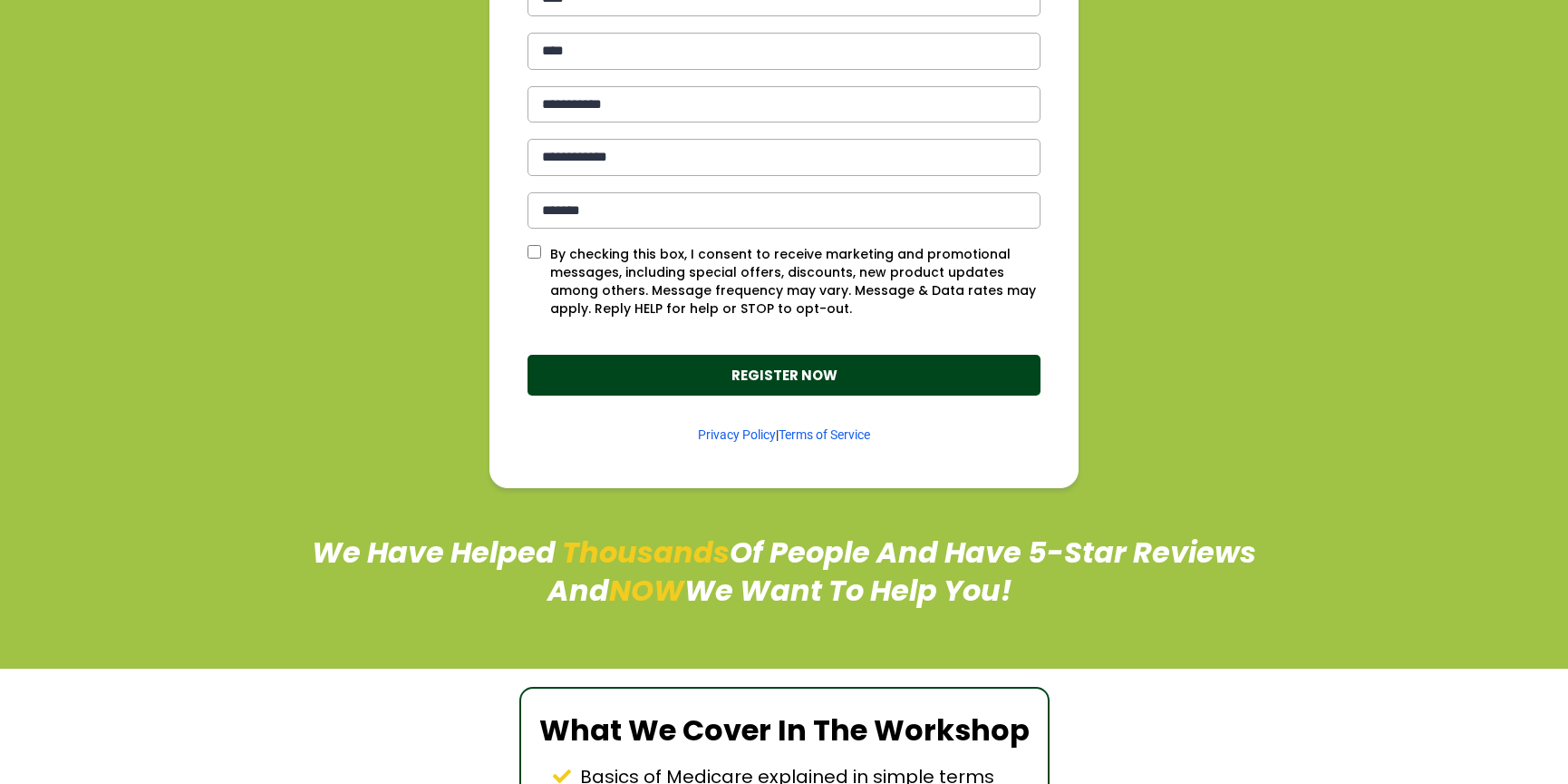
scroll to position [909, 0]
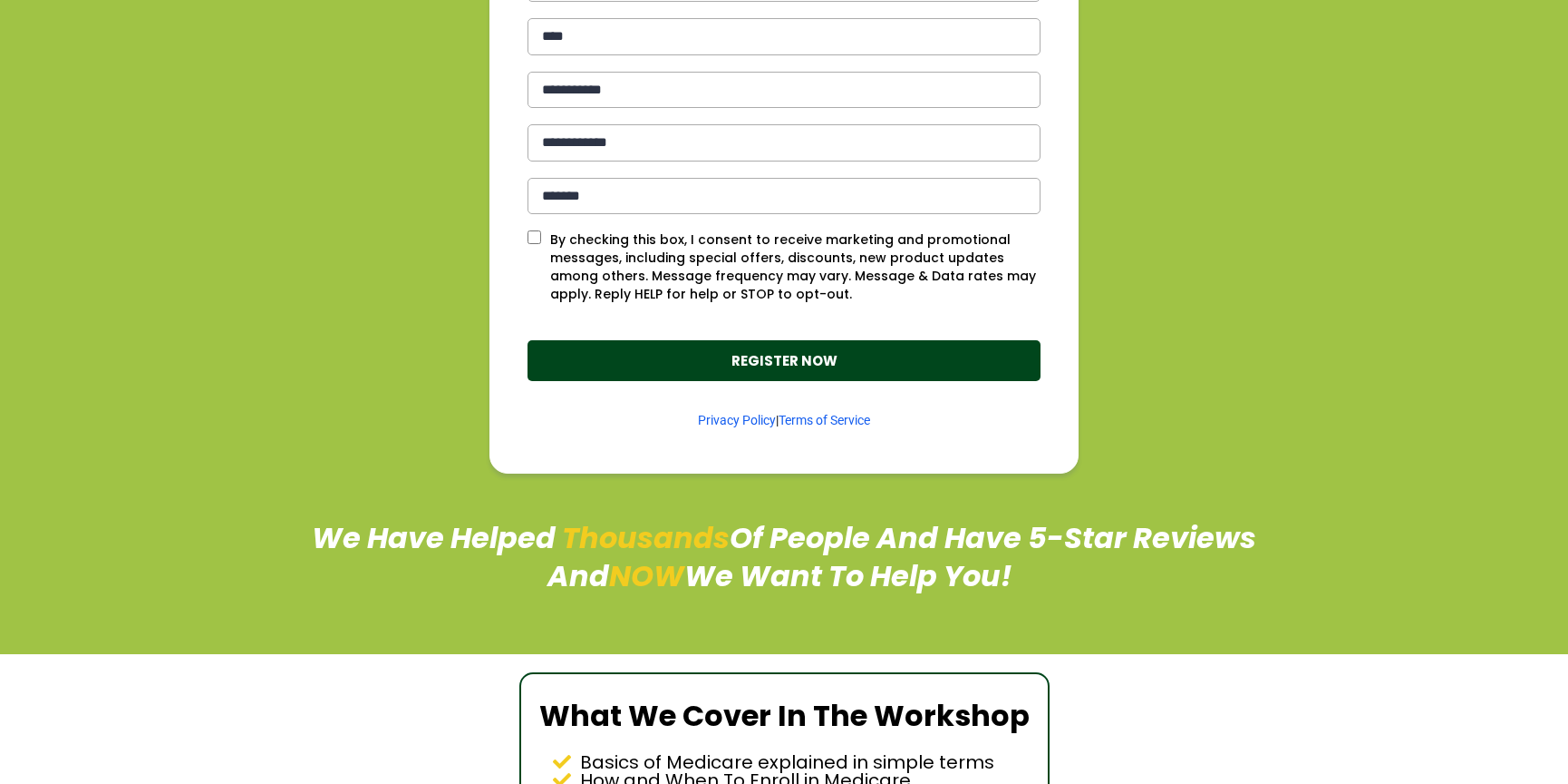
click at [753, 358] on strong "REGISTER NOW" at bounding box center [784, 360] width 106 height 19
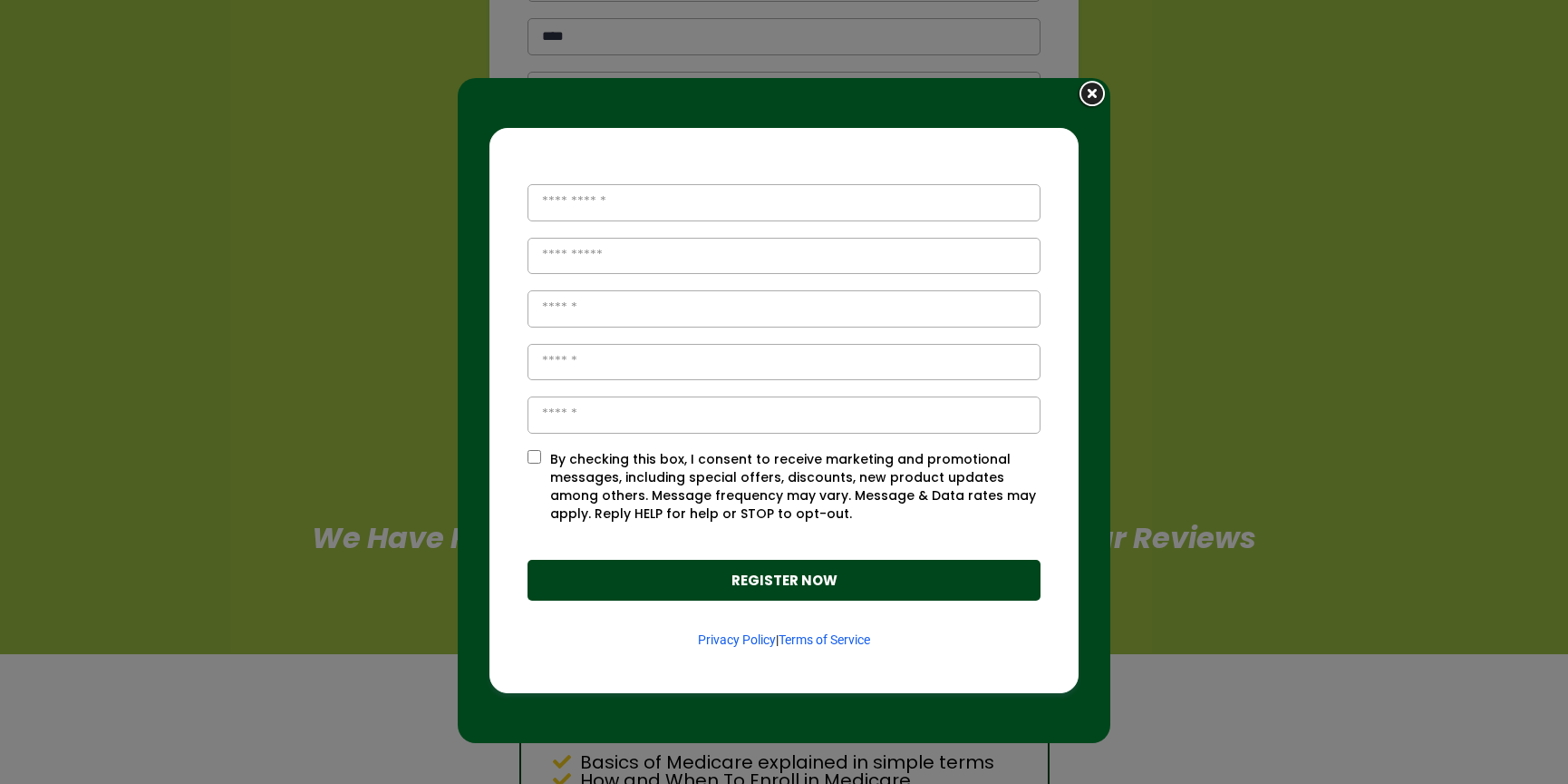
click at [1085, 91] on img at bounding box center [1092, 95] width 35 height 34
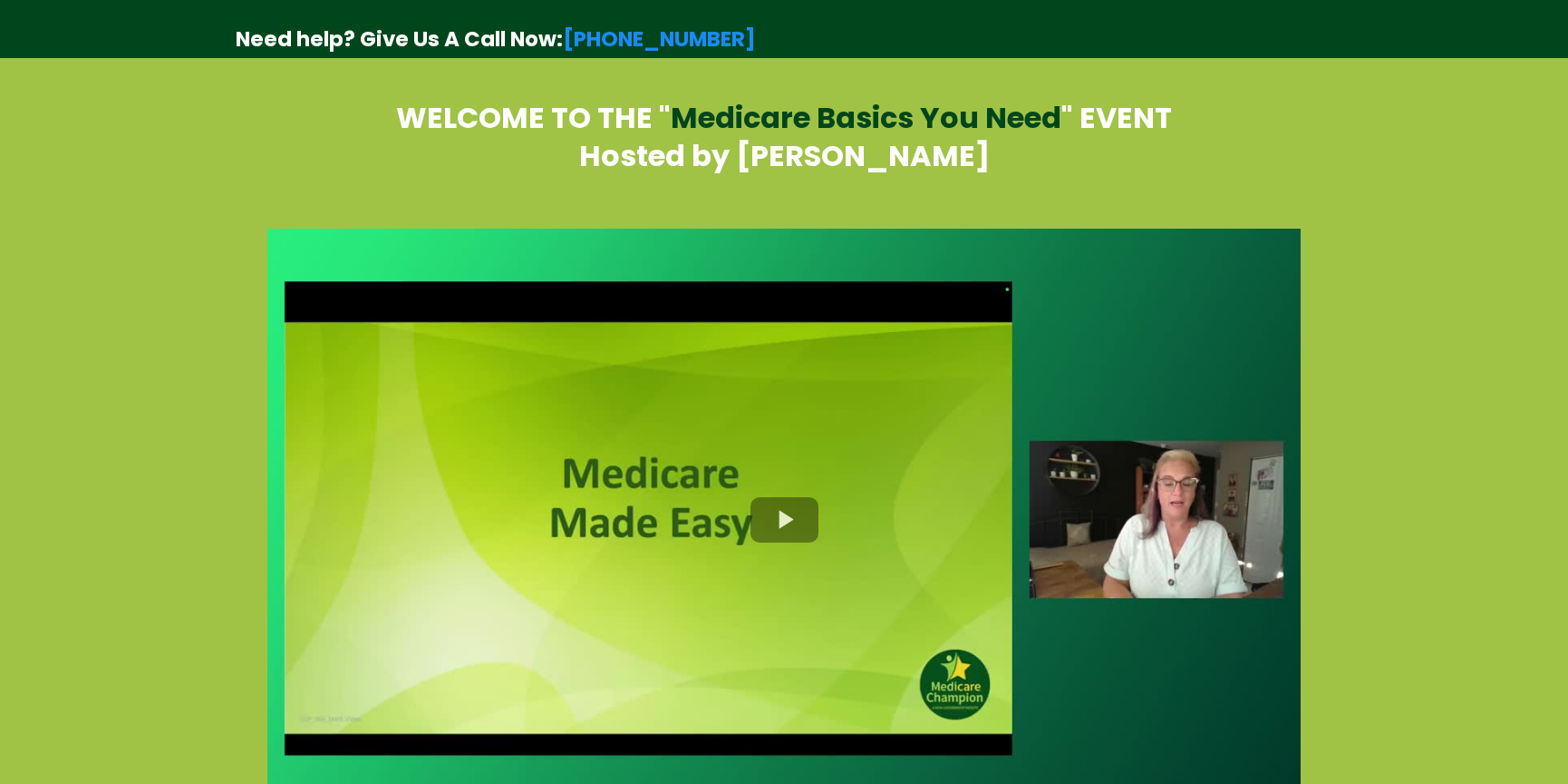
select select "*"
select select "****"
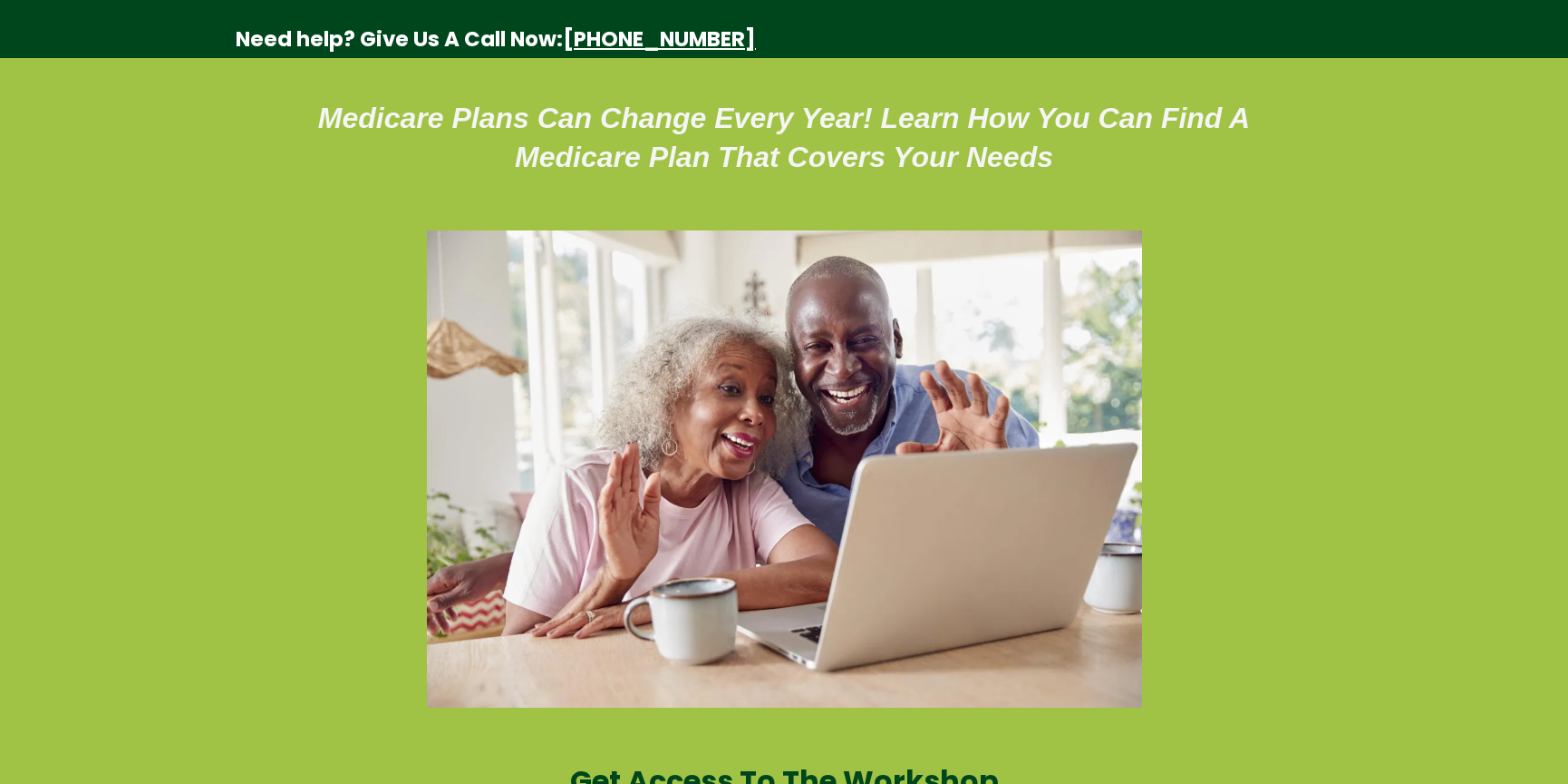
click at [629, 36] on strong "[PHONE_NUMBER]" at bounding box center [660, 39] width 193 height 29
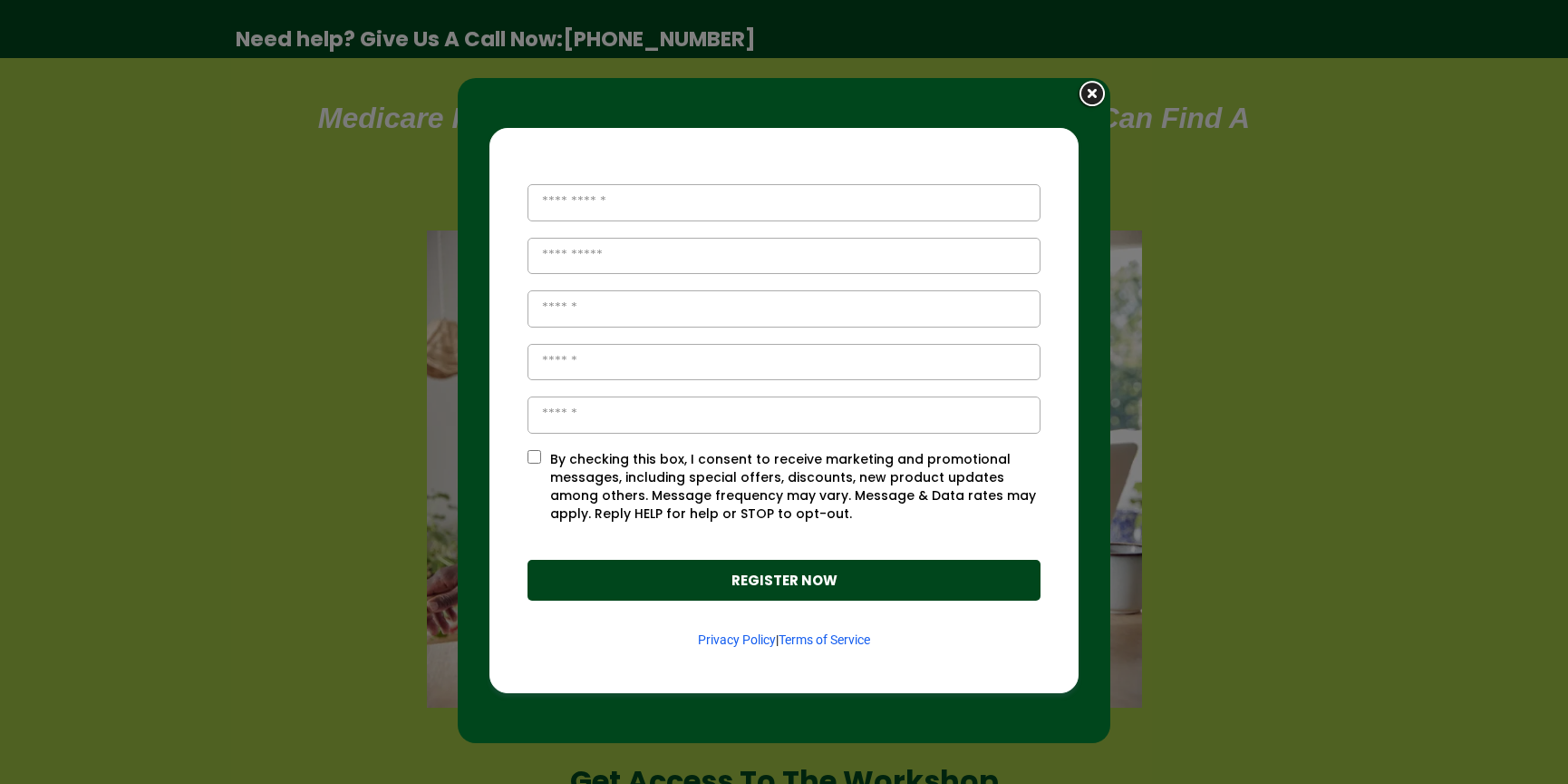
click at [1076, 95] on img at bounding box center [1092, 95] width 35 height 34
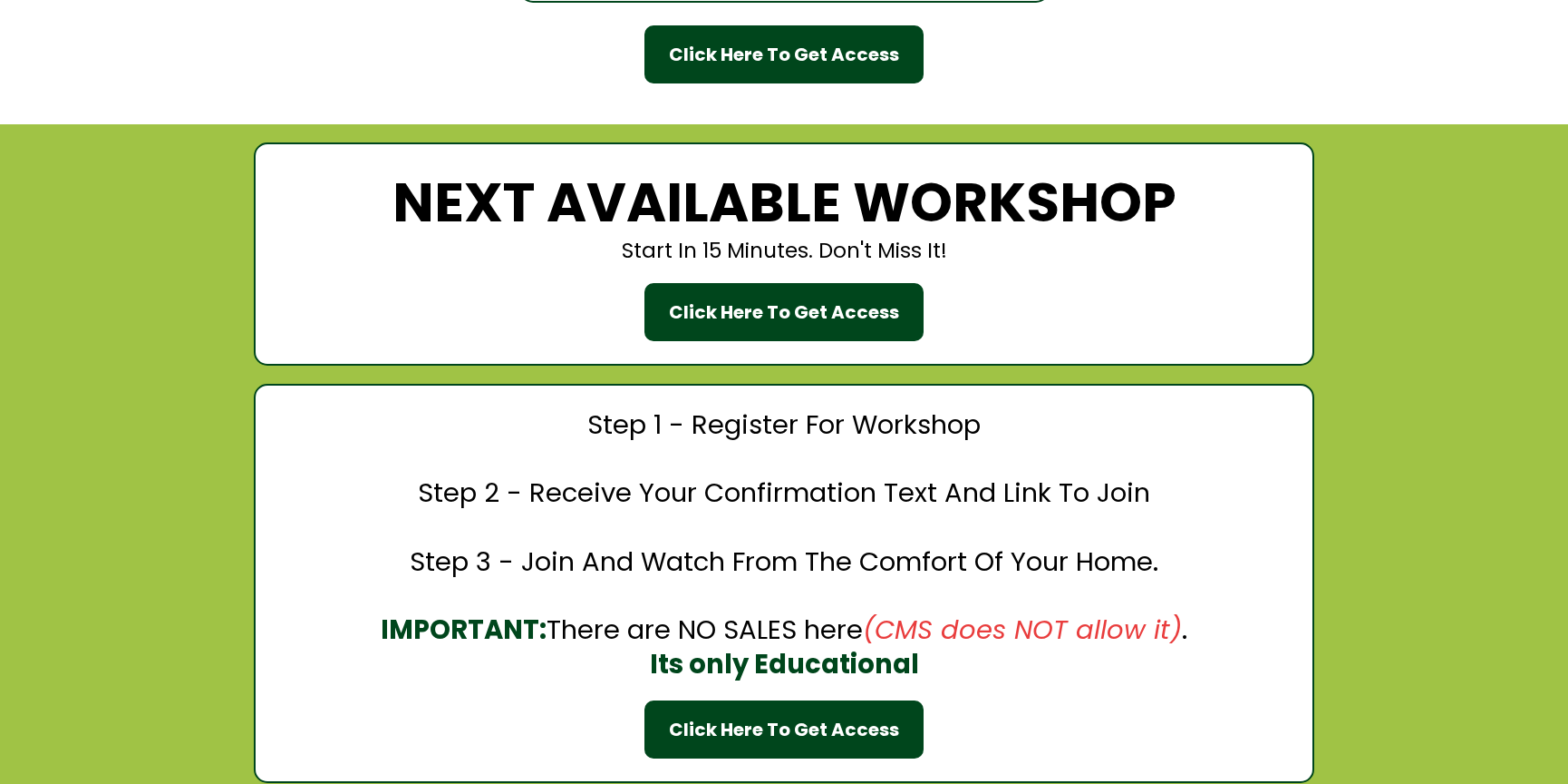
scroll to position [1763, 0]
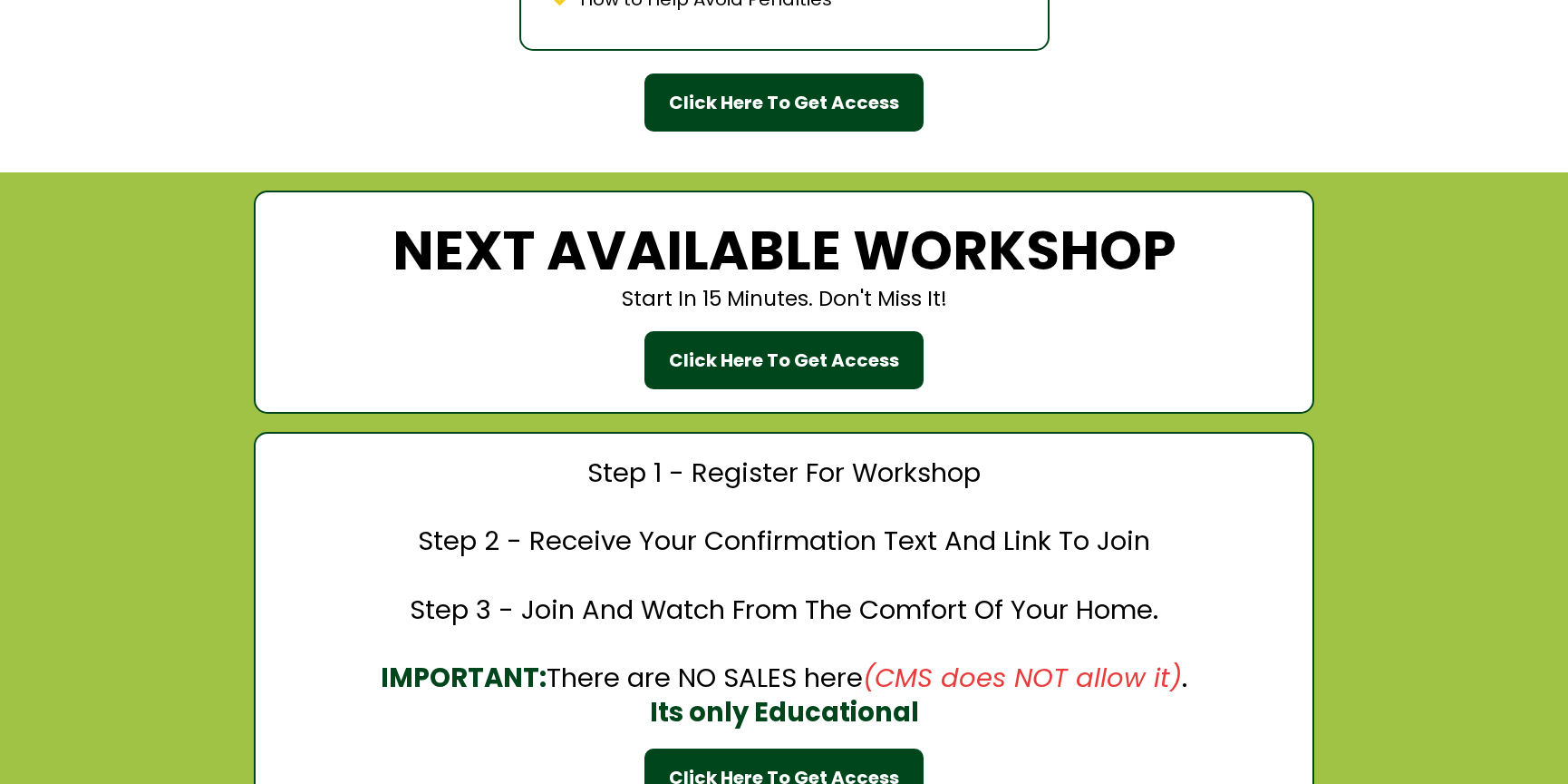
click at [769, 355] on div "Click Here To Get Access" at bounding box center [784, 359] width 230 height 27
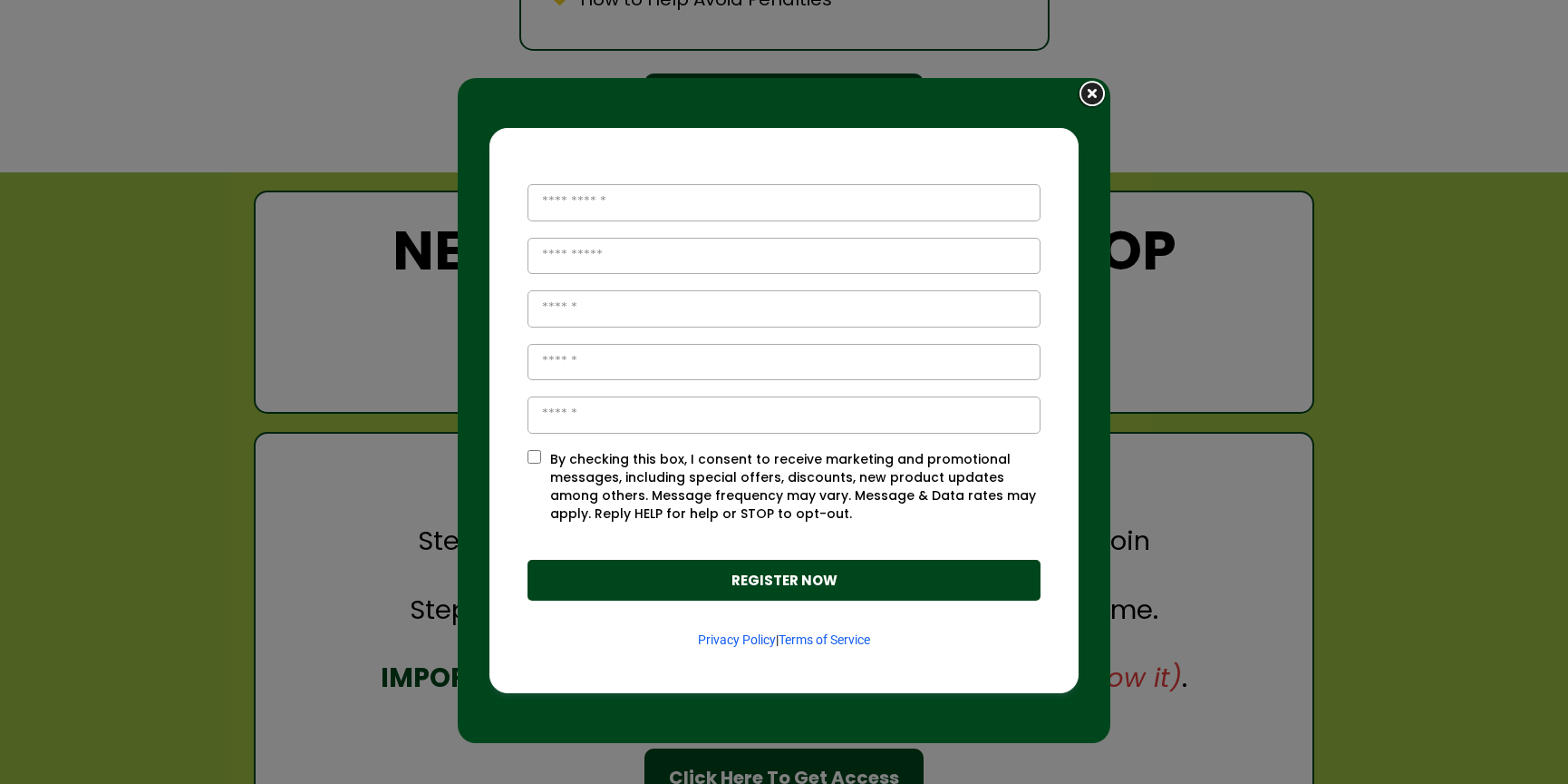
click at [1084, 105] on img at bounding box center [1092, 95] width 35 height 34
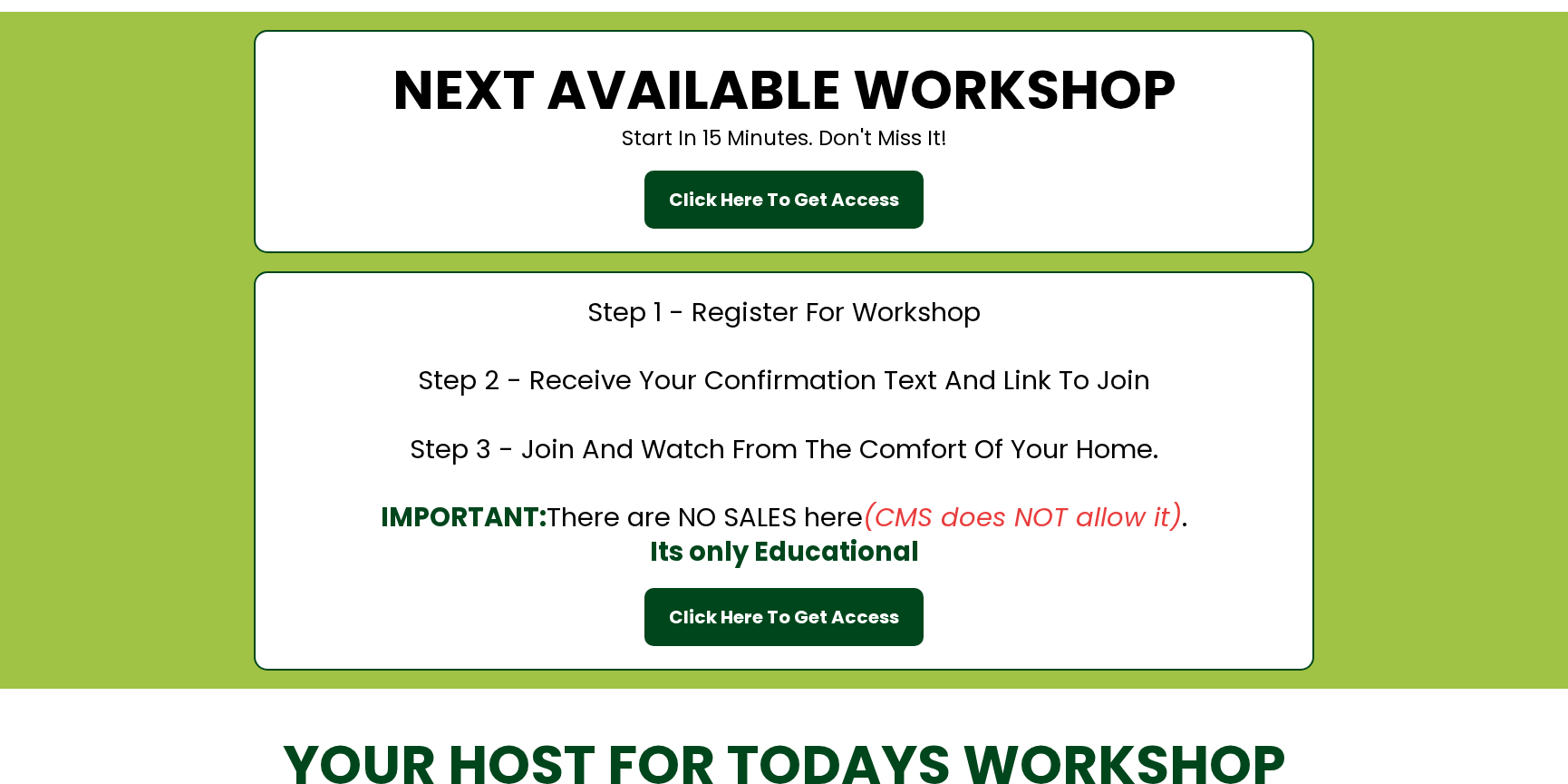
scroll to position [1930, 0]
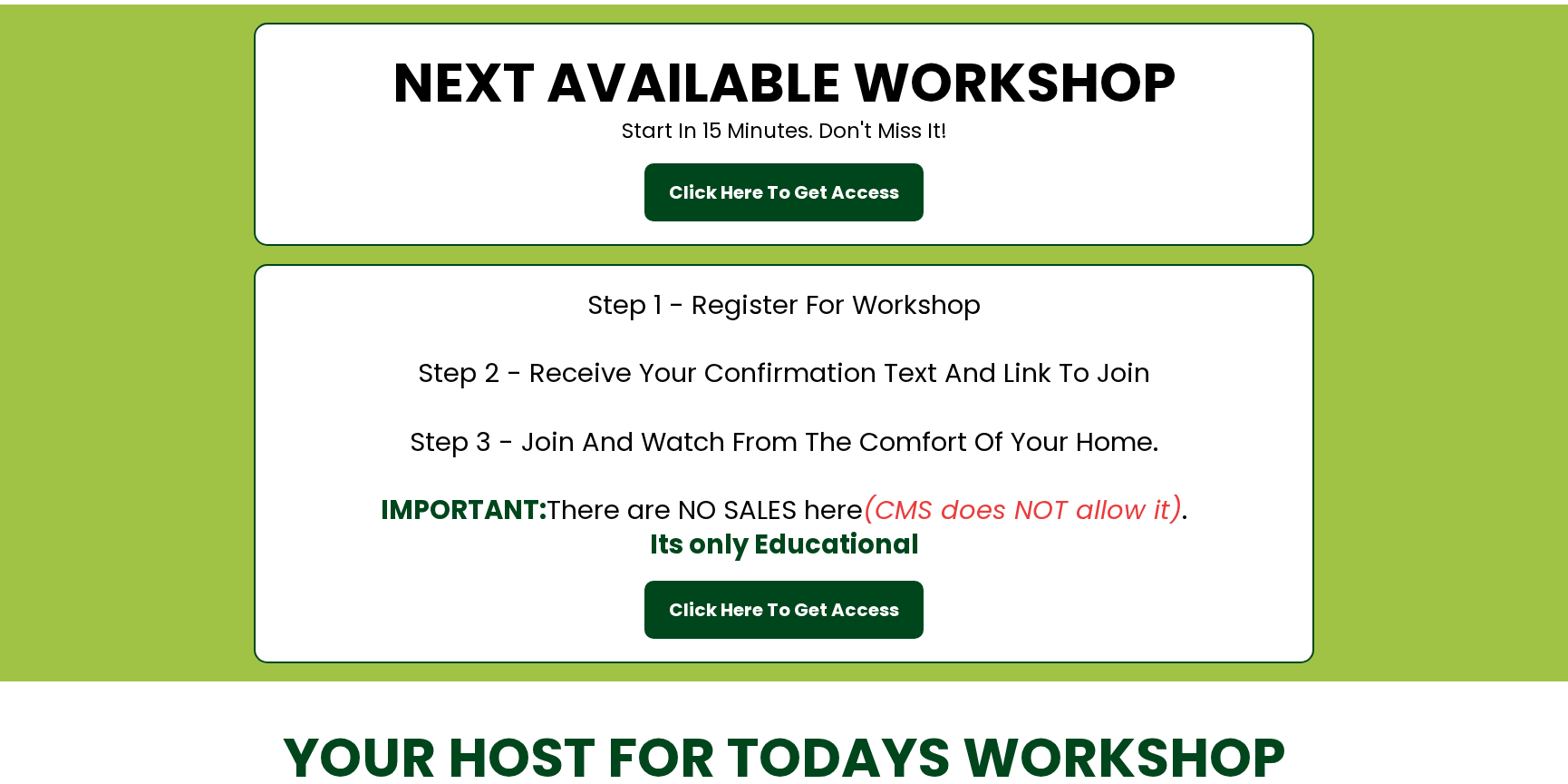
click at [814, 606] on div "Click Here To Get Access" at bounding box center [784, 608] width 230 height 27
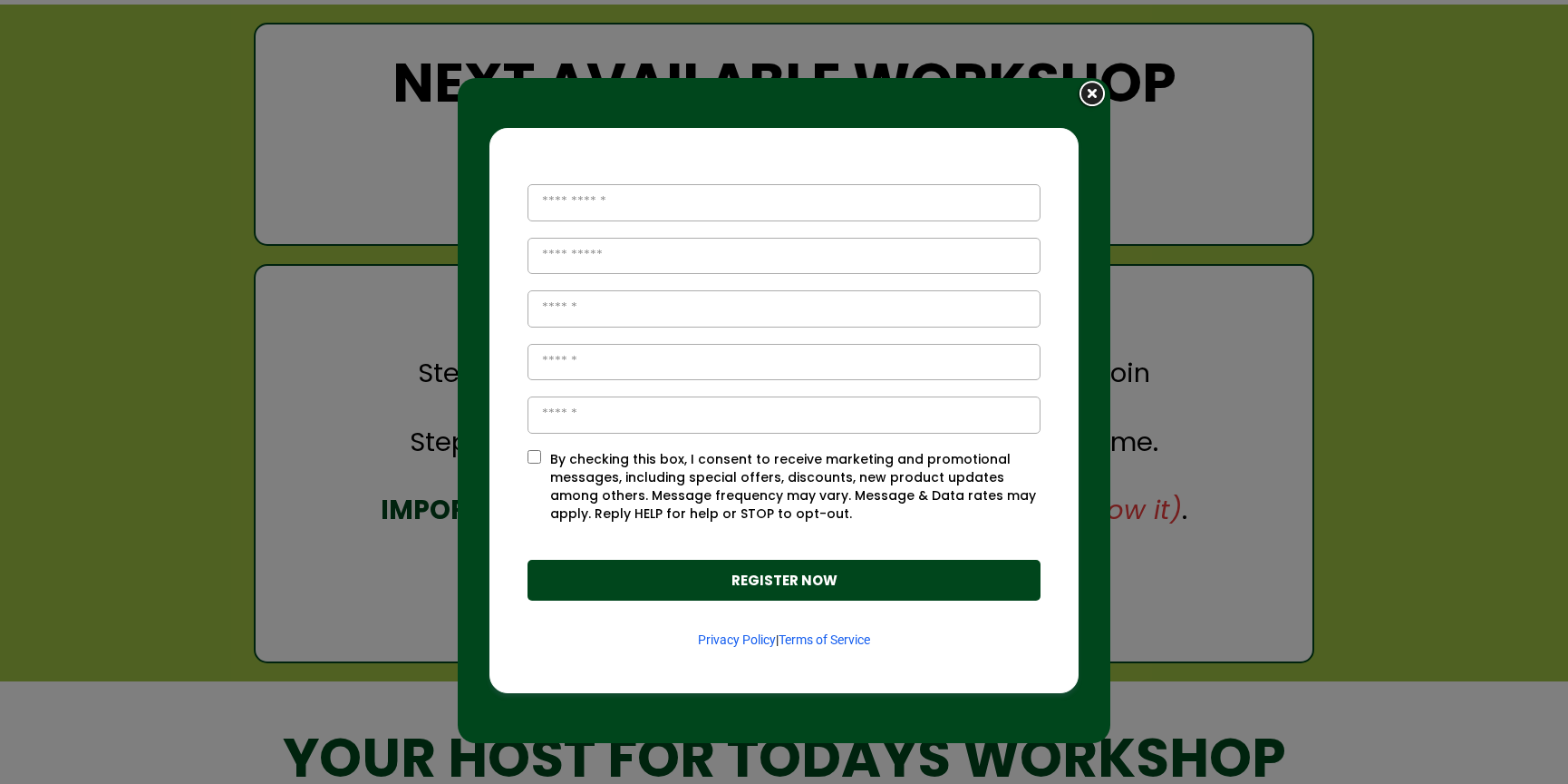
click at [1084, 96] on img at bounding box center [1092, 95] width 35 height 34
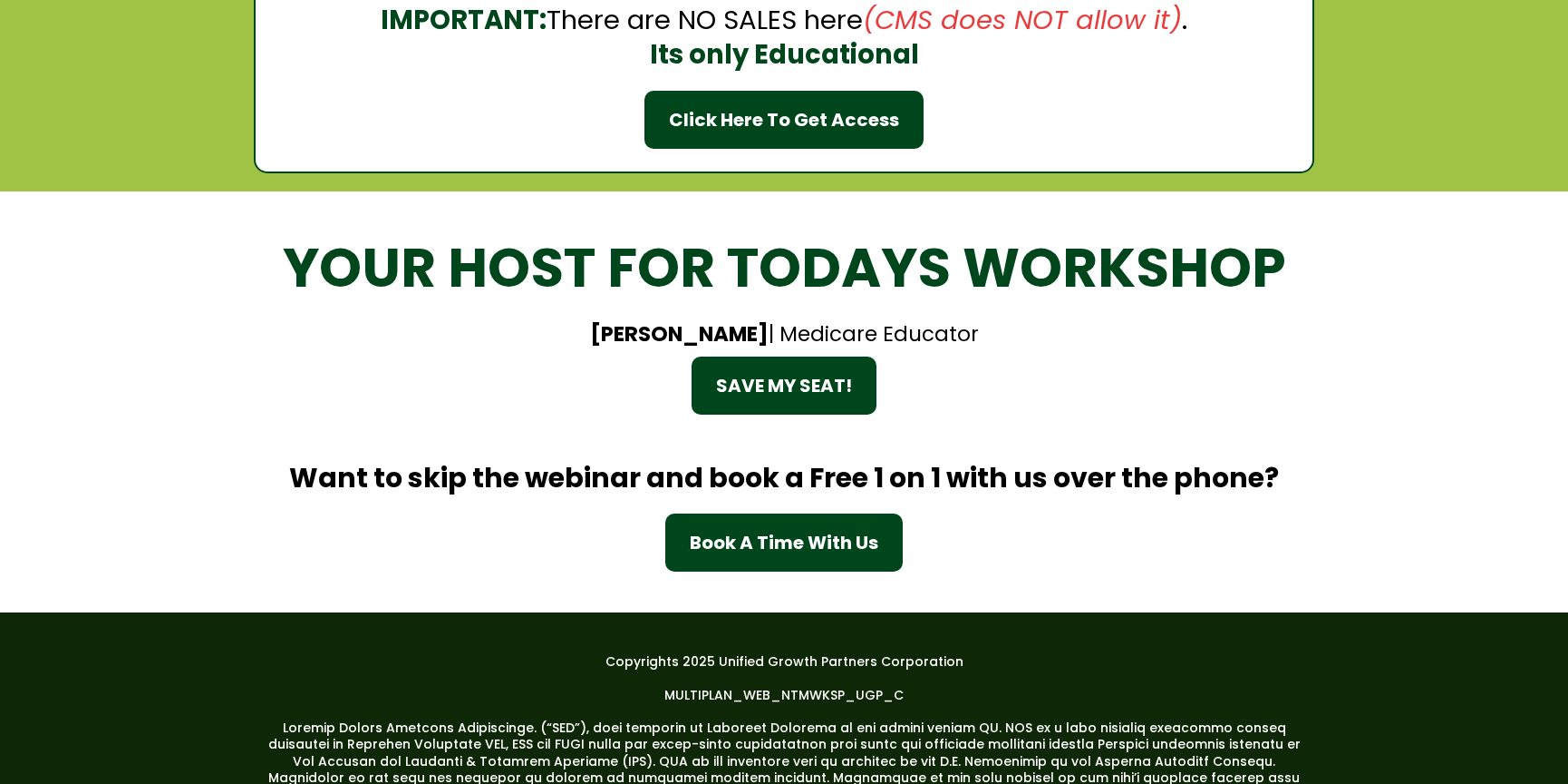
scroll to position [2515, 0]
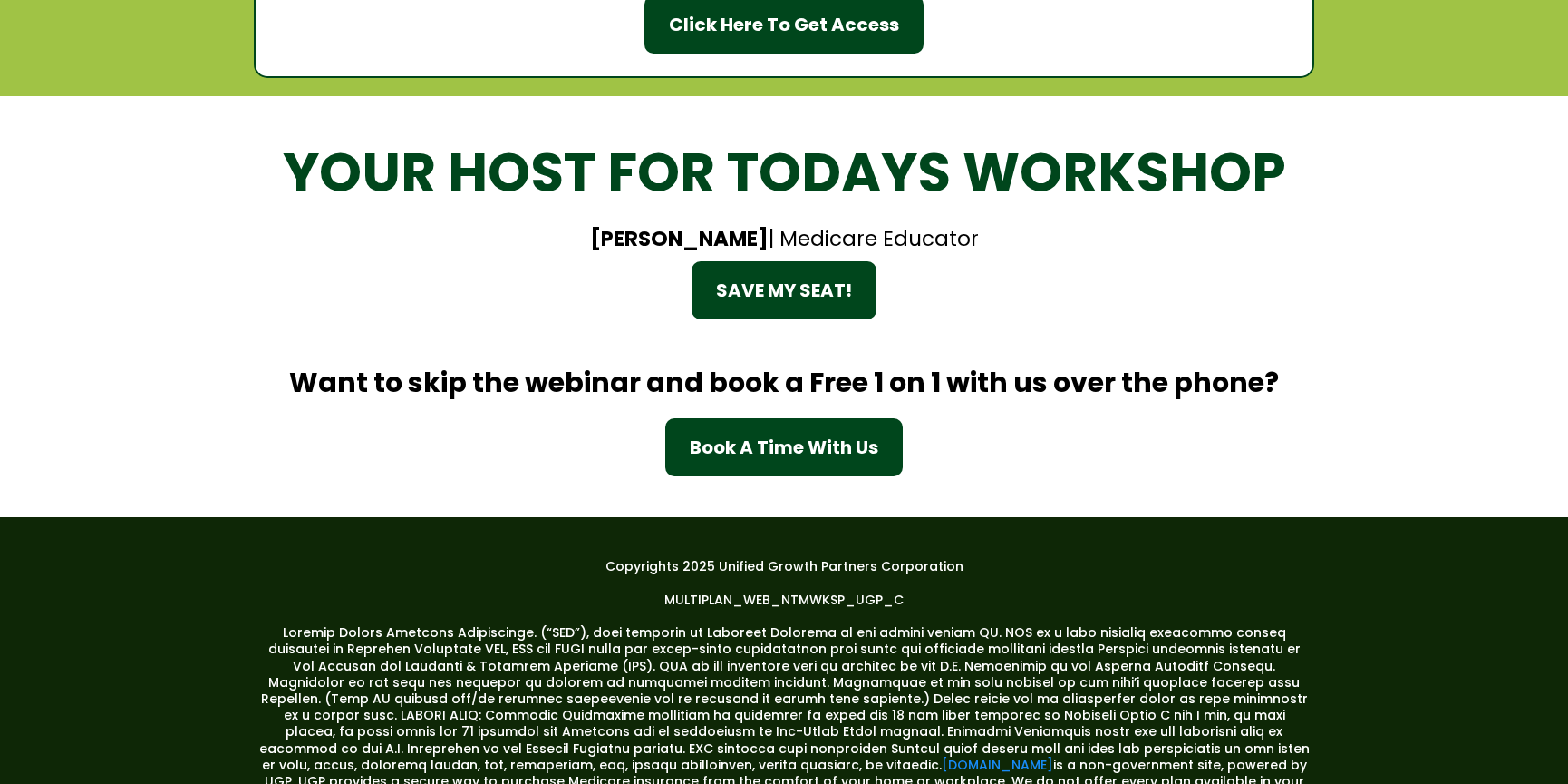
click at [766, 435] on div "Book A Time With Us" at bounding box center [784, 447] width 188 height 27
select select "*"
select select "****"
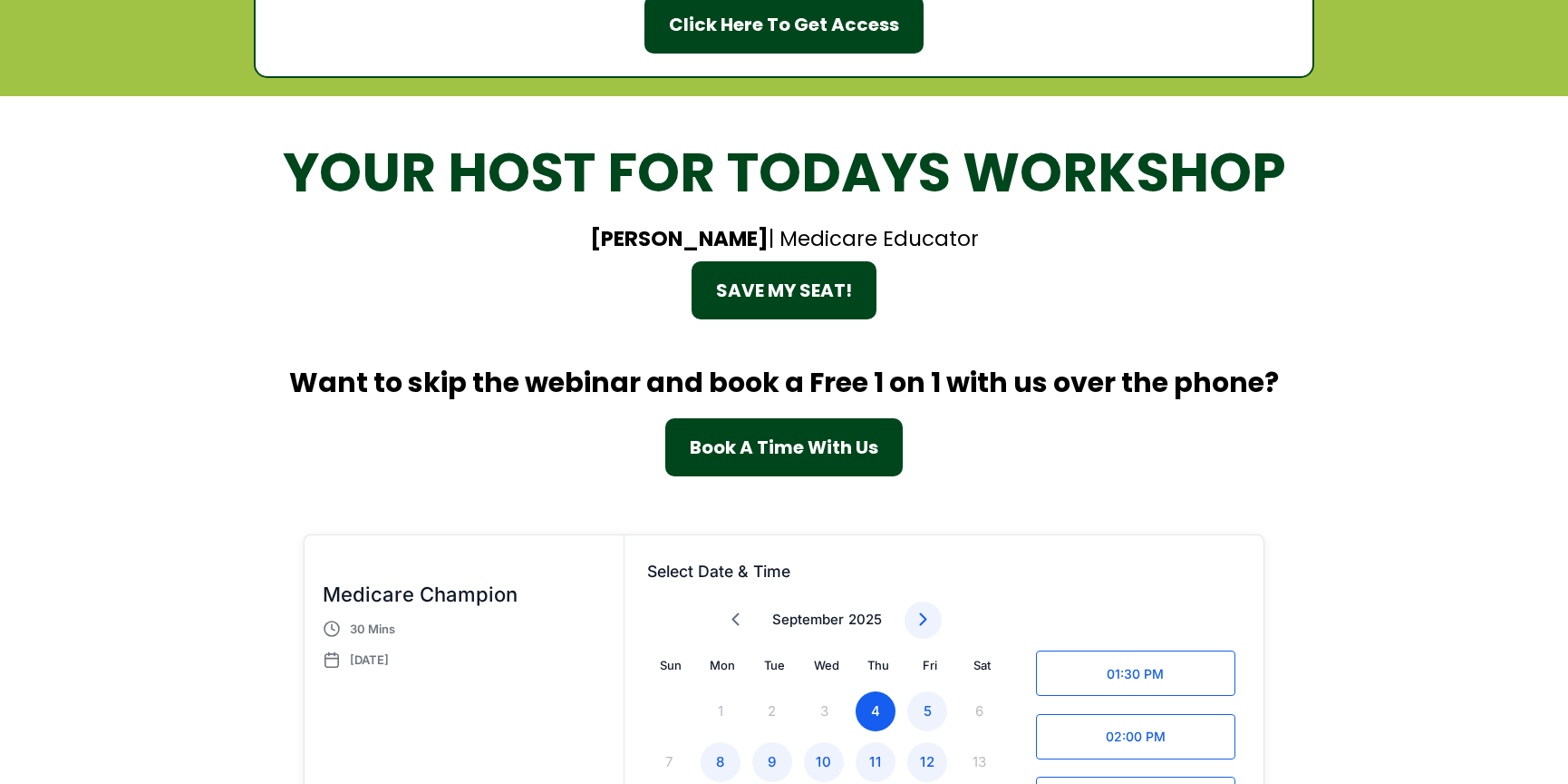
click at [789, 280] on div "SAVE MY SEAT!" at bounding box center [784, 289] width 136 height 27
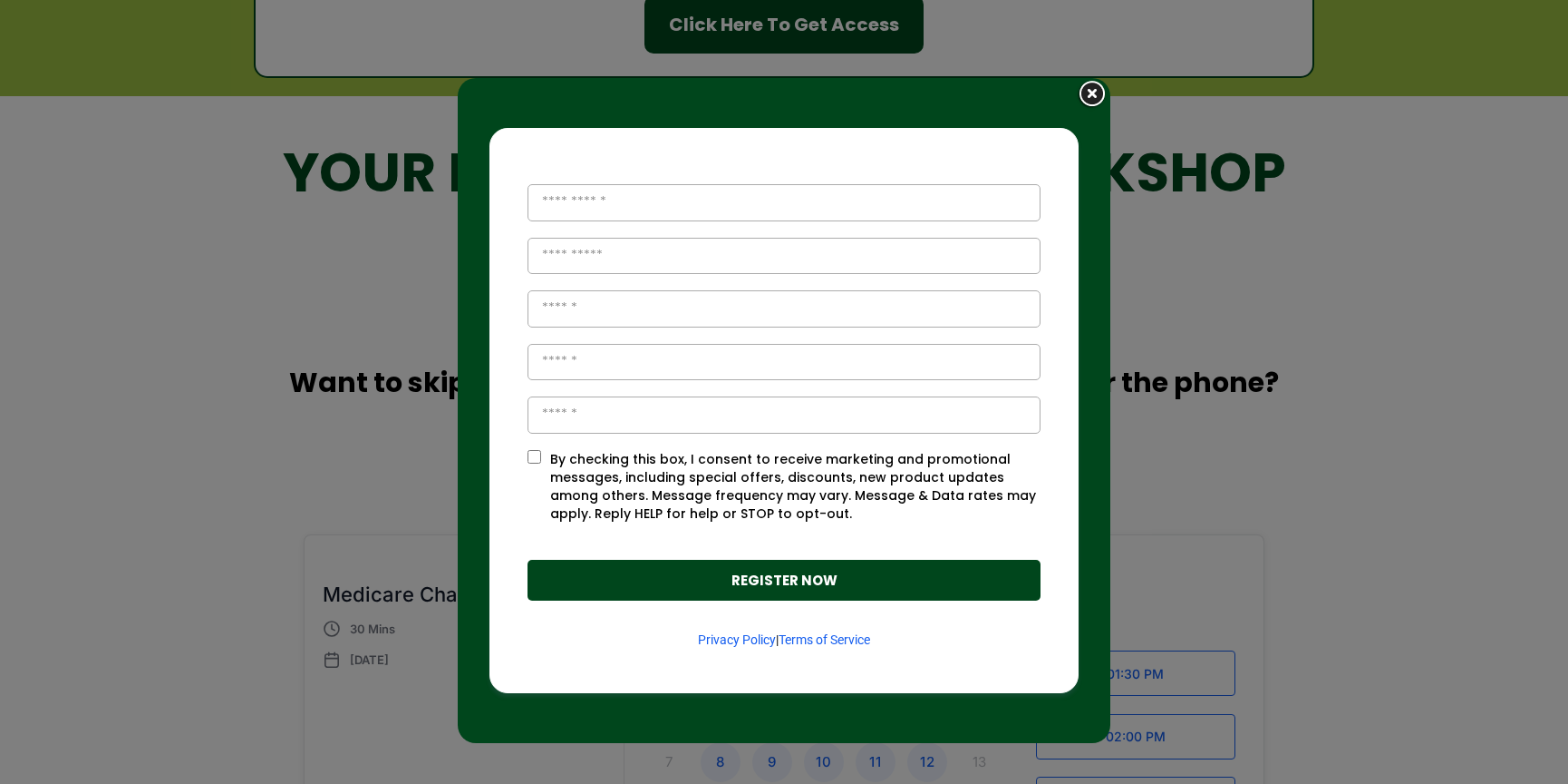
click at [1084, 90] on img at bounding box center [1092, 95] width 35 height 34
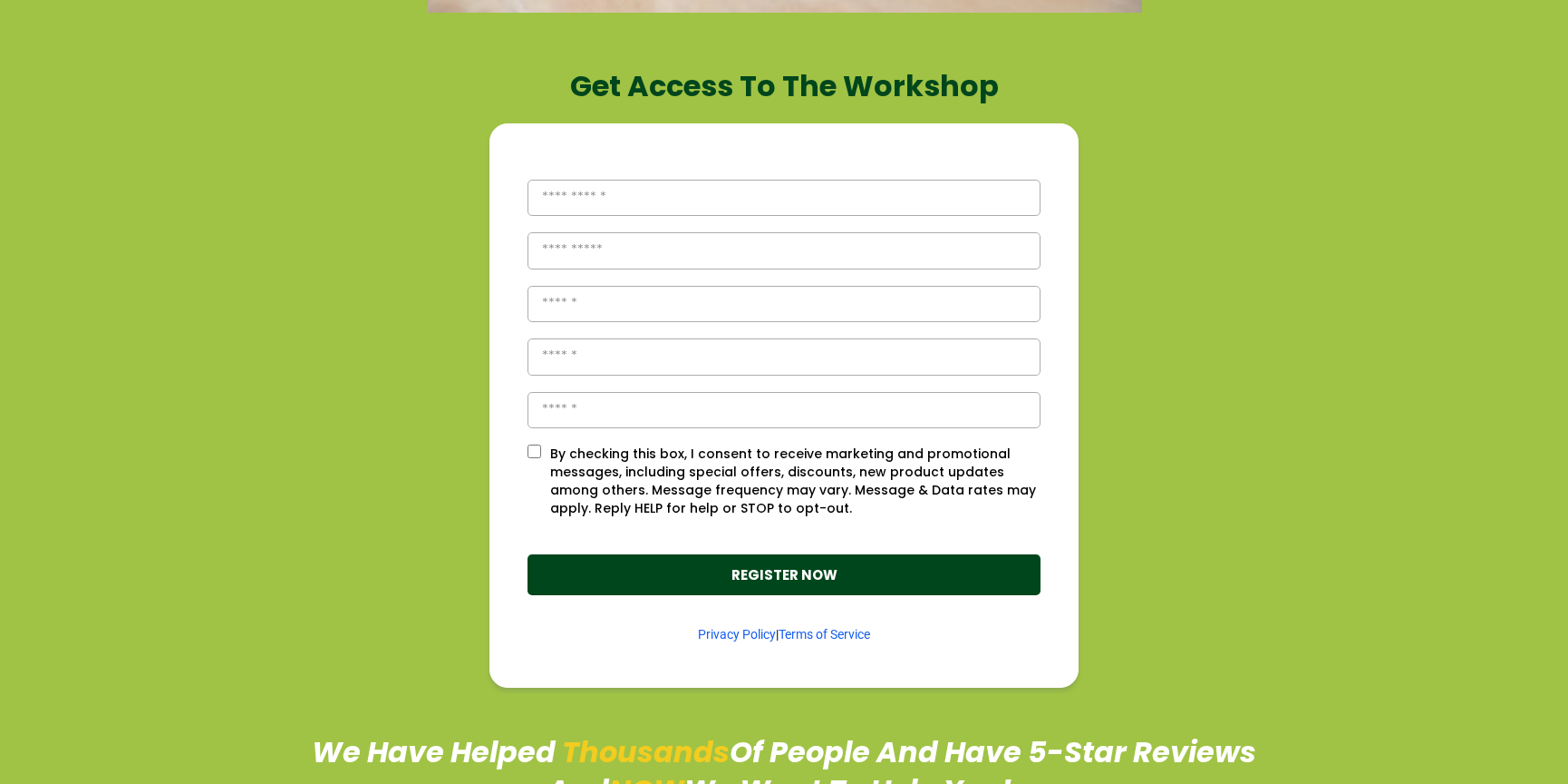
scroll to position [0, 0]
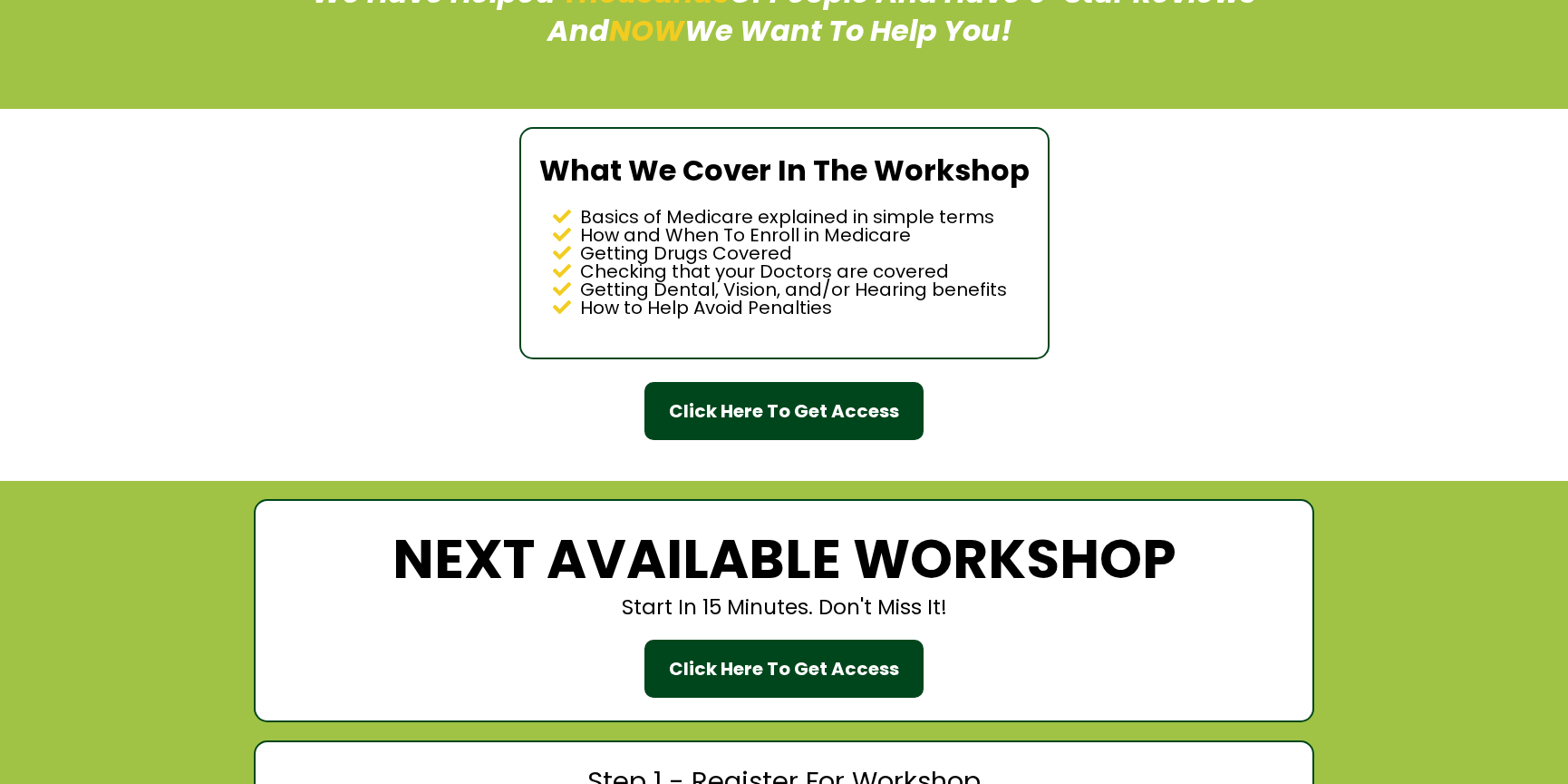
scroll to position [1456, 0]
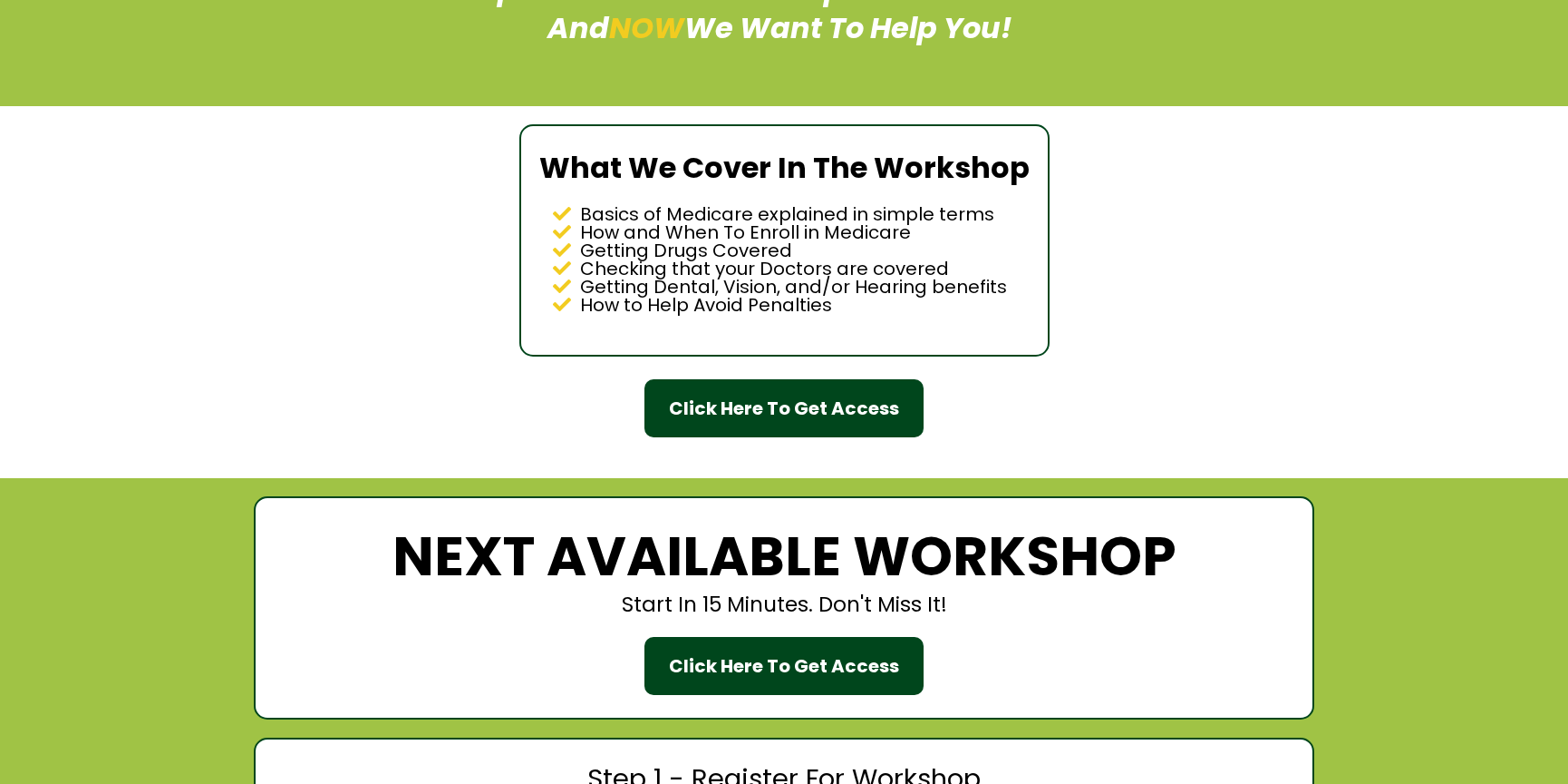
click at [758, 395] on div "Click Here To Get Access" at bounding box center [784, 408] width 230 height 27
click at [805, 408] on div "Click Here To Get Access" at bounding box center [784, 408] width 230 height 27
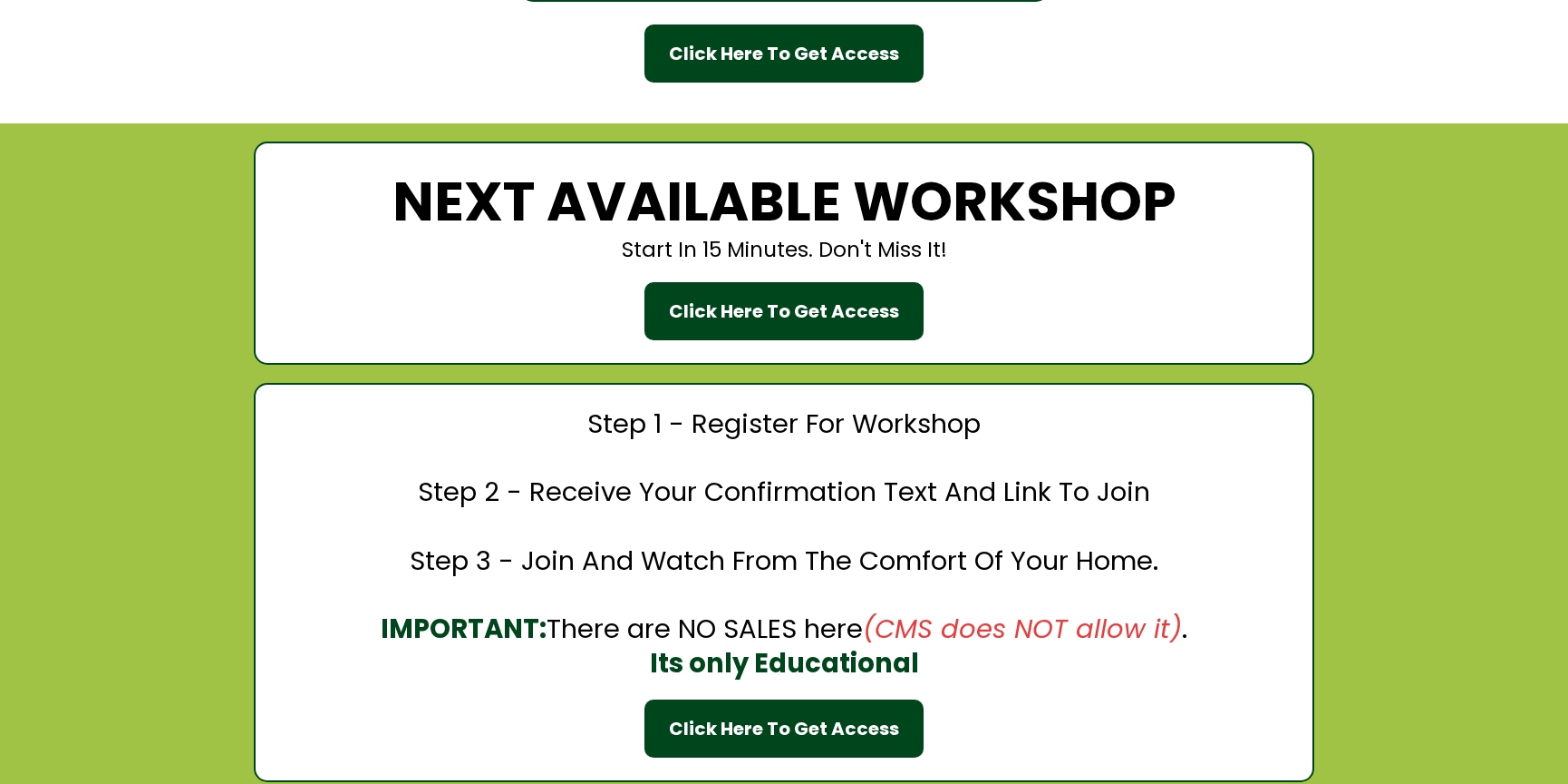
scroll to position [1820, 0]
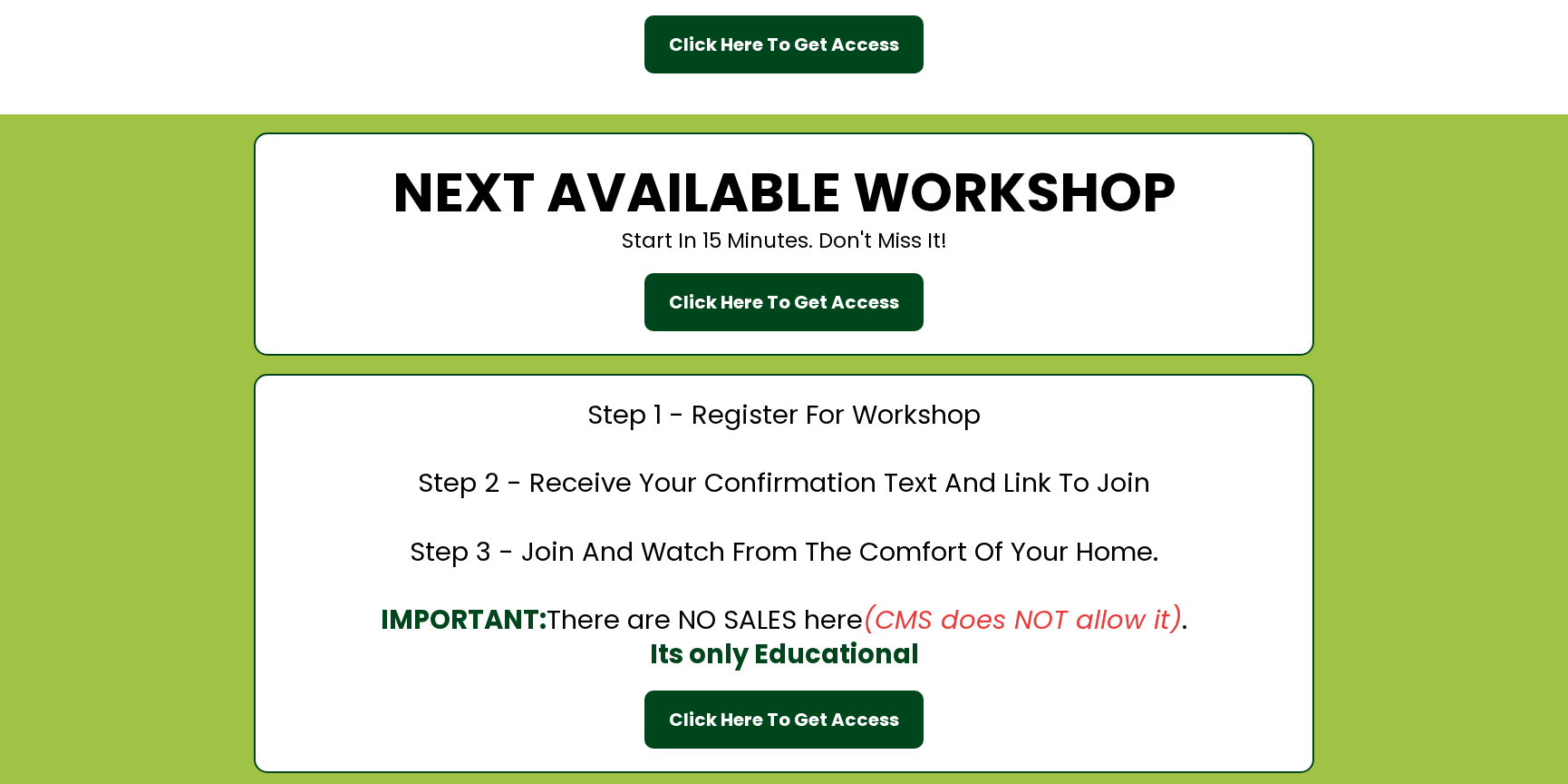
click at [804, 298] on div "Click Here To Get Access" at bounding box center [784, 301] width 230 height 27
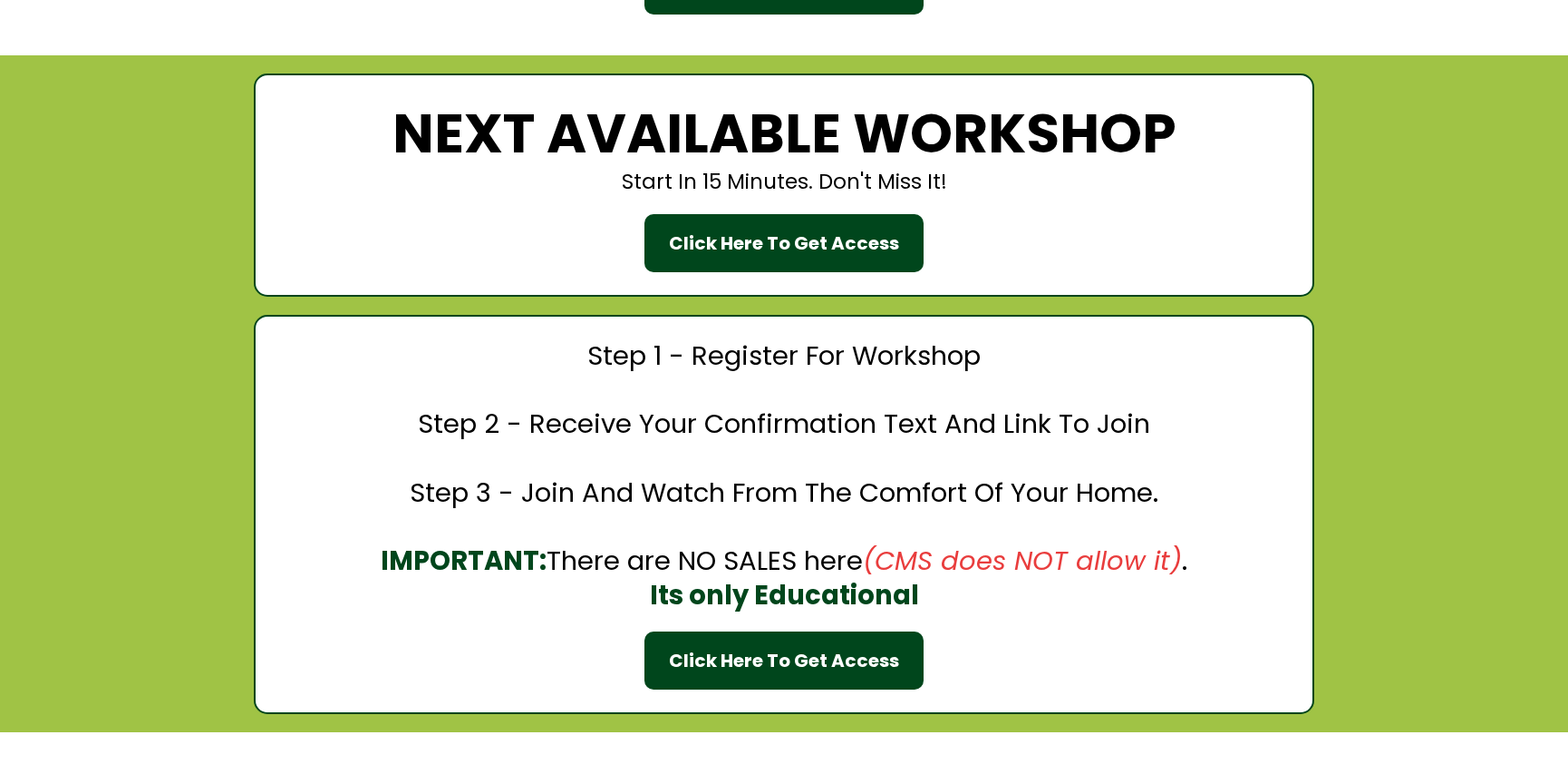
scroll to position [1884, 0]
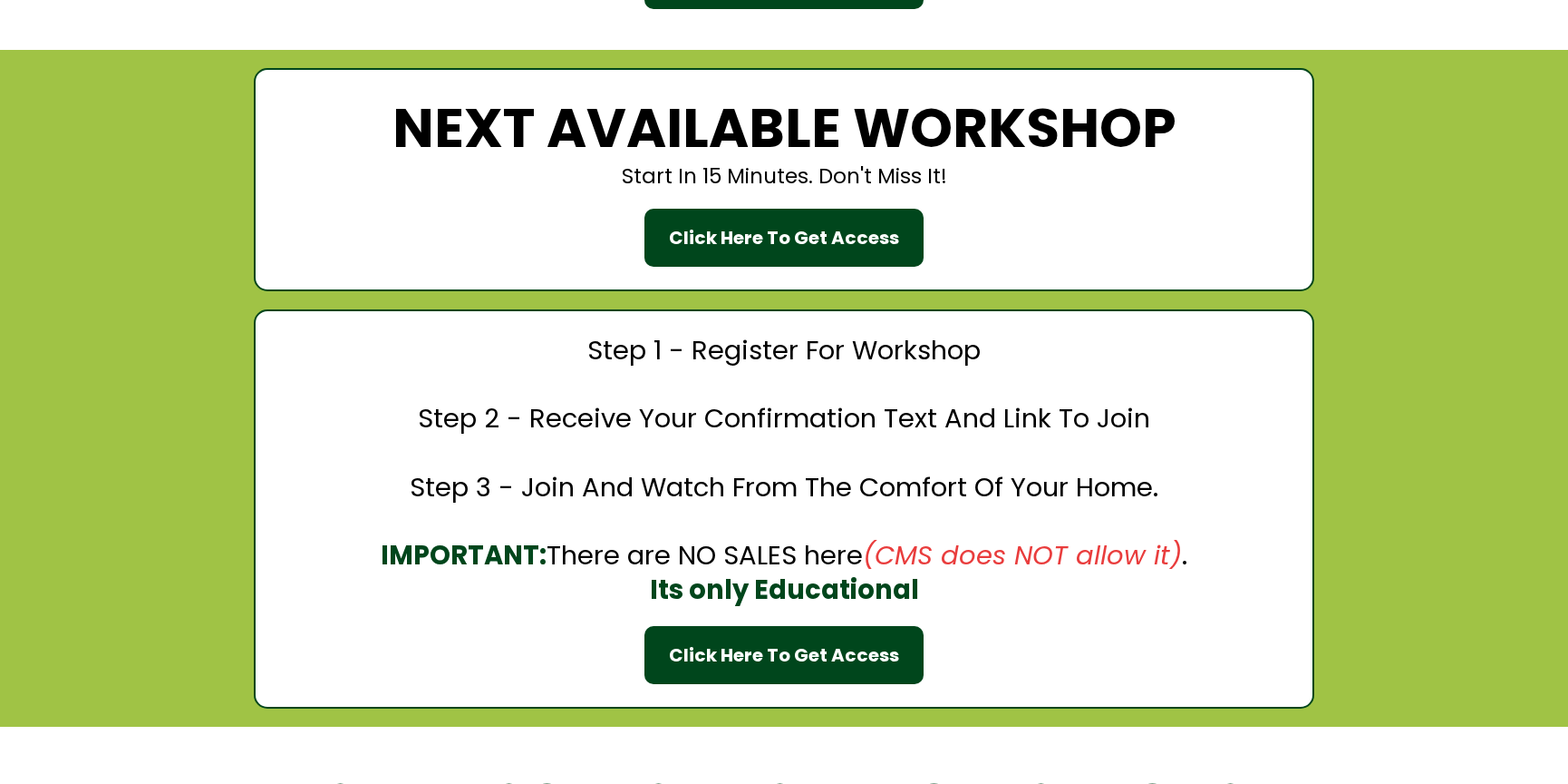
click at [759, 676] on button "Click Here To Get Access" at bounding box center [784, 654] width 279 height 58
click at [787, 649] on div "Click Here To Get Access" at bounding box center [784, 654] width 230 height 27
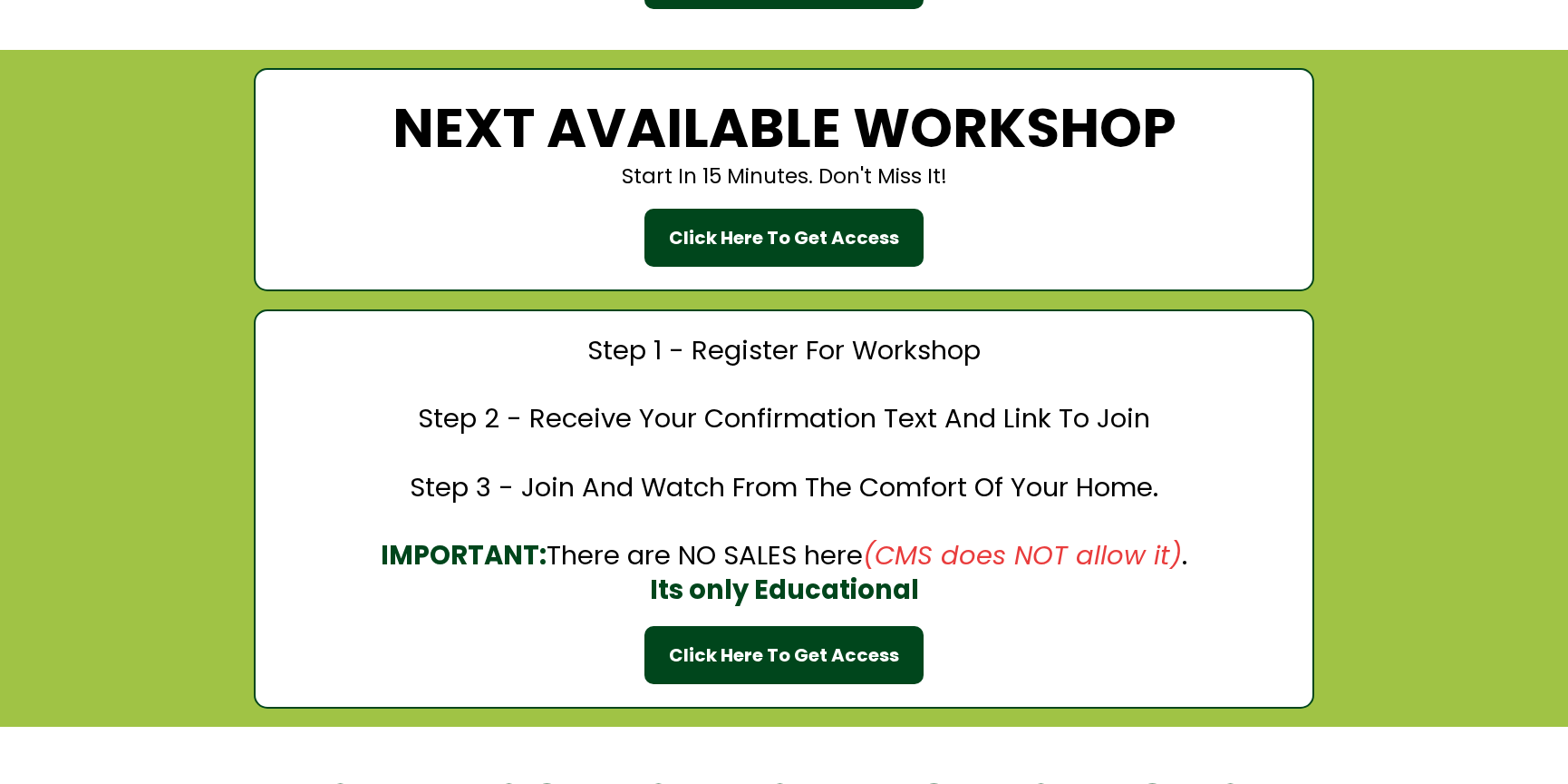
click at [787, 649] on div "Click Here To Get Access" at bounding box center [784, 654] width 230 height 27
click at [755, 227] on div "Click Here To Get Access" at bounding box center [784, 237] width 230 height 27
click at [784, 233] on div "Click Here To Get Access" at bounding box center [784, 237] width 230 height 27
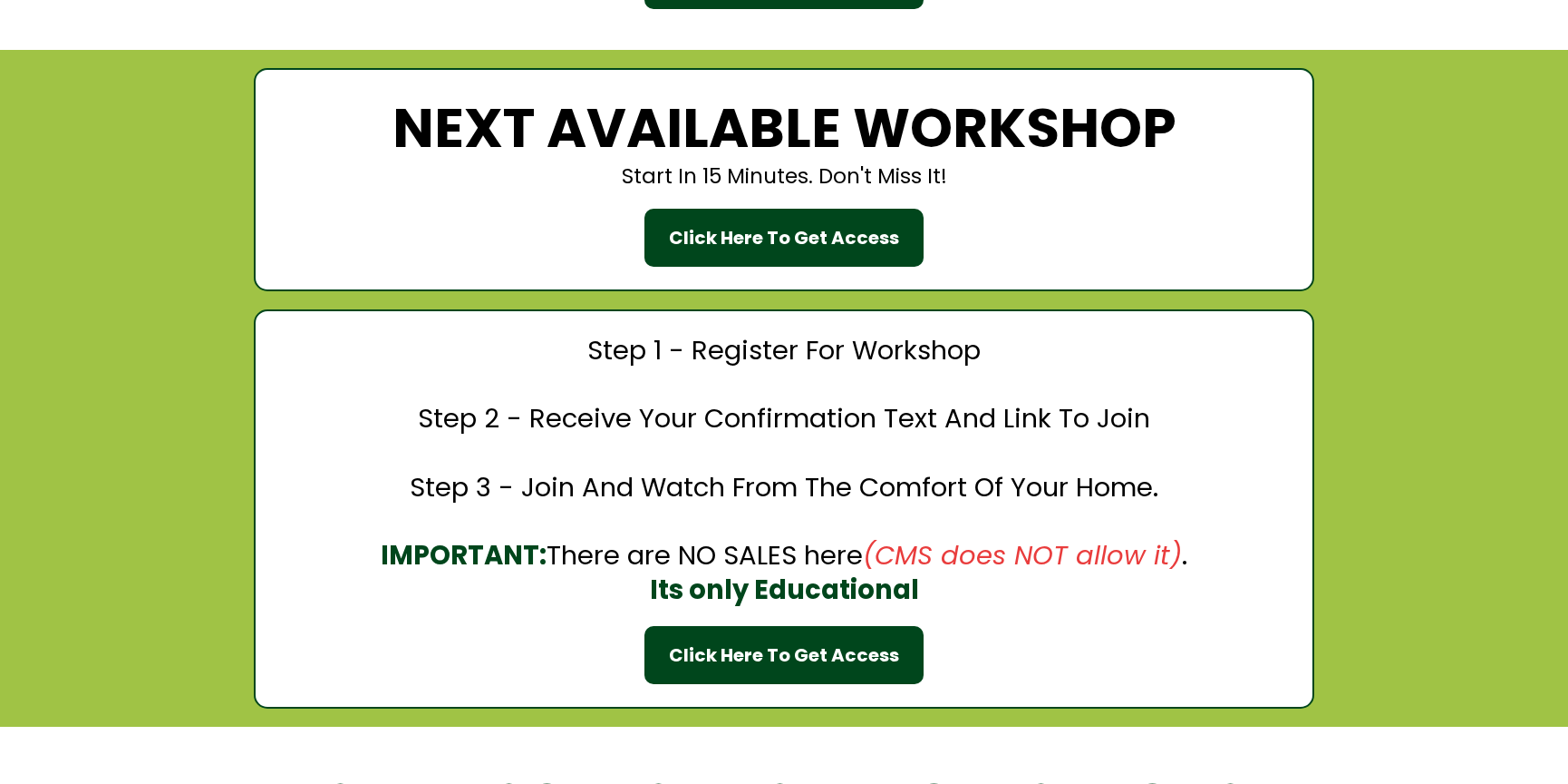
click at [780, 240] on div "Click Here To Get Access" at bounding box center [784, 237] width 230 height 27
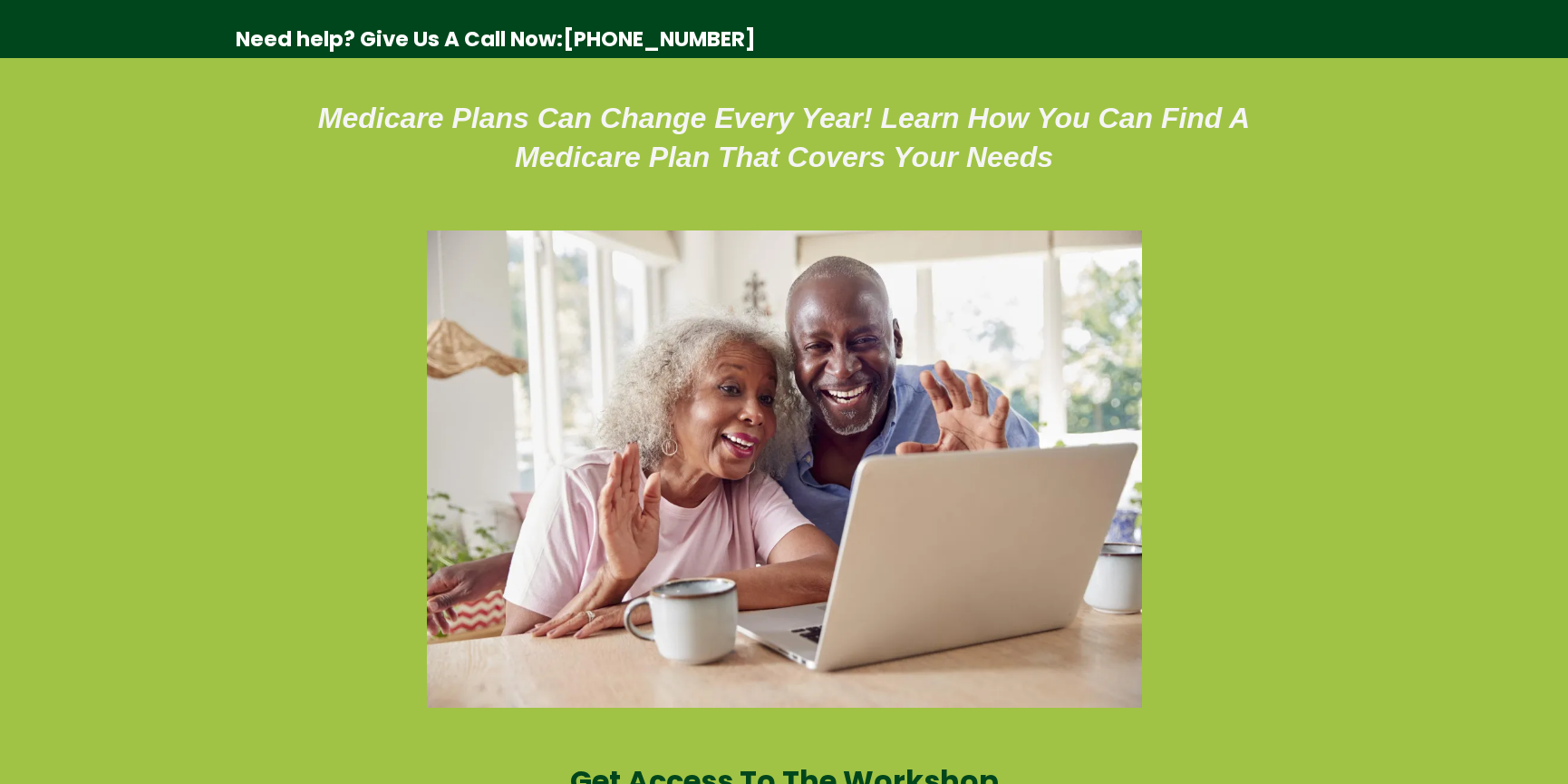
drag, startPoint x: 419, startPoint y: 121, endPoint x: 365, endPoint y: 100, distance: 57.9
click at [419, 121] on span "Medicare Plans Can Change Every Year! Learn How You Can Find A Medicare Plan Th…" at bounding box center [784, 138] width 932 height 72
